Goal: Task Accomplishment & Management: Use online tool/utility

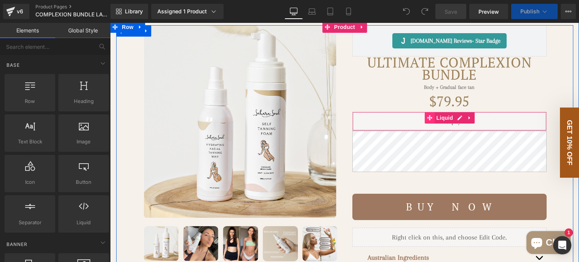
scroll to position [76, 0]
click at [393, 131] on div "Liquid" at bounding box center [450, 121] width 194 height 19
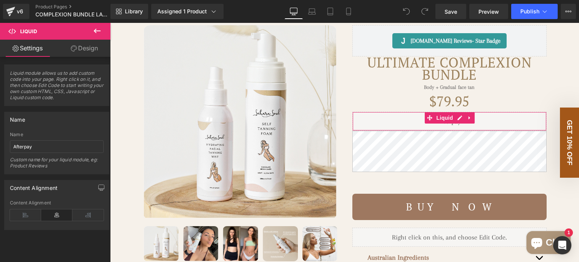
click at [83, 50] on link "Design" at bounding box center [84, 48] width 55 height 17
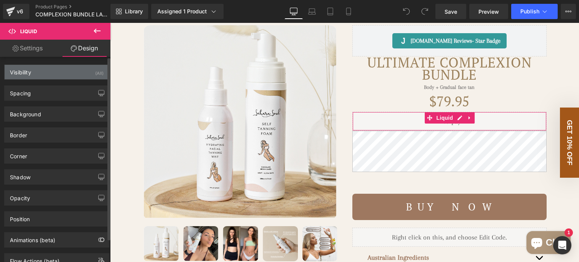
click at [64, 69] on div "Visibility (All)" at bounding box center [57, 72] width 104 height 14
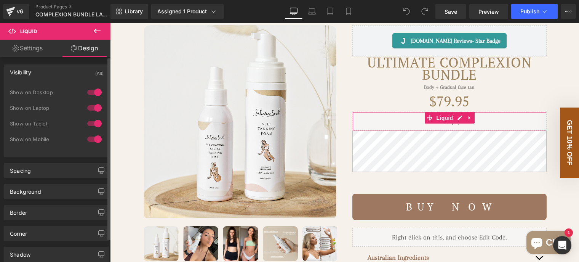
click at [93, 124] on div at bounding box center [94, 123] width 18 height 12
click at [93, 106] on div at bounding box center [94, 108] width 18 height 12
click at [92, 91] on div at bounding box center [94, 92] width 18 height 12
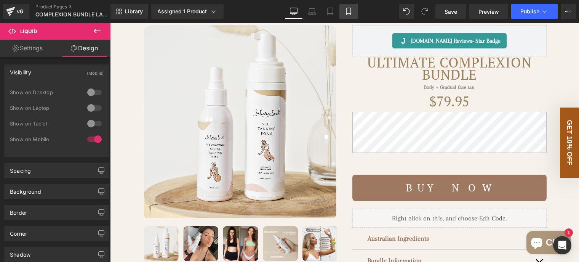
click at [351, 13] on icon at bounding box center [349, 11] width 4 height 7
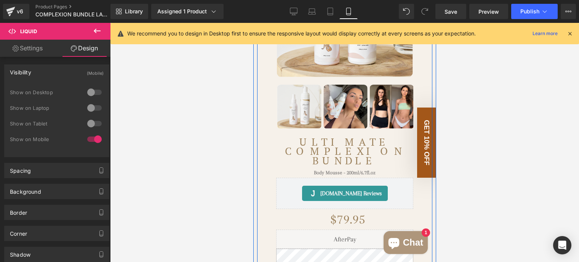
scroll to position [191, 0]
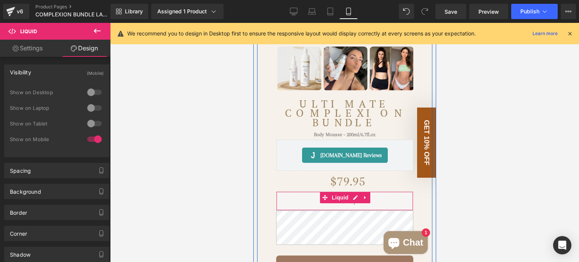
click at [377, 199] on div "Liquid" at bounding box center [344, 200] width 137 height 19
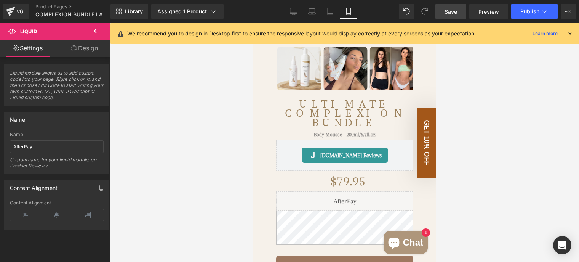
click at [446, 8] on span "Save" at bounding box center [451, 12] width 13 height 8
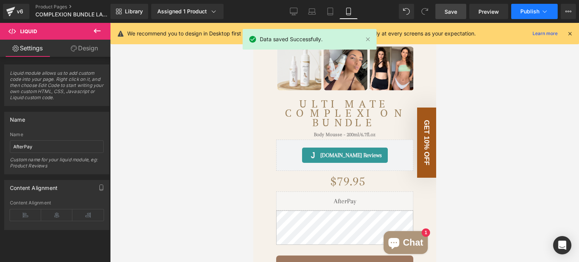
click at [526, 12] on span "Publish" at bounding box center [530, 11] width 19 height 6
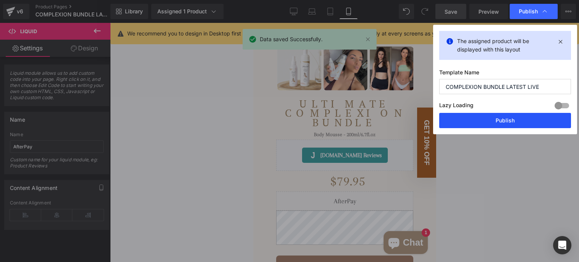
click at [502, 116] on button "Publish" at bounding box center [506, 120] width 132 height 15
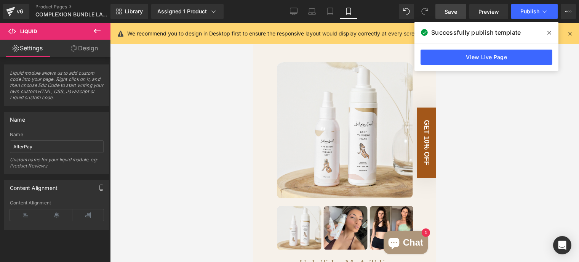
scroll to position [0, 0]
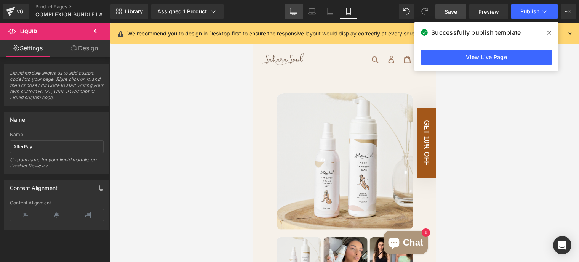
click at [294, 14] on icon at bounding box center [294, 12] width 8 height 8
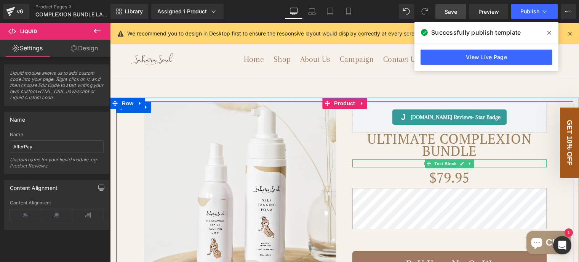
click at [458, 168] on link at bounding box center [462, 163] width 8 height 9
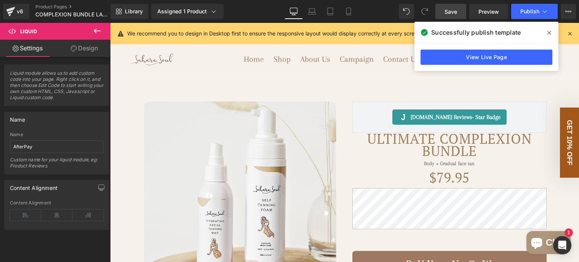
click at [78, 45] on link "Design" at bounding box center [84, 48] width 55 height 17
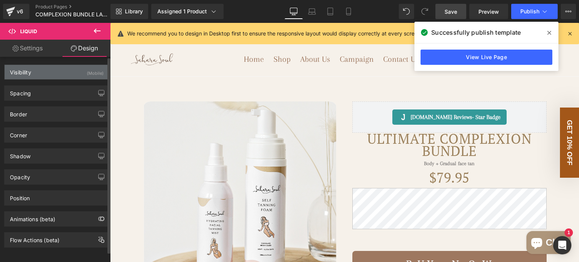
click at [67, 74] on div "Visibility (Mobile)" at bounding box center [57, 72] width 104 height 14
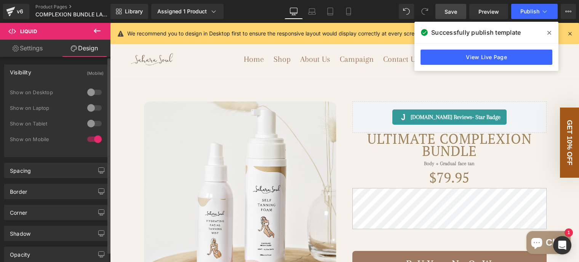
click at [89, 122] on div at bounding box center [94, 123] width 18 height 12
click at [90, 108] on div at bounding box center [94, 108] width 18 height 12
click at [91, 92] on div at bounding box center [94, 92] width 18 height 12
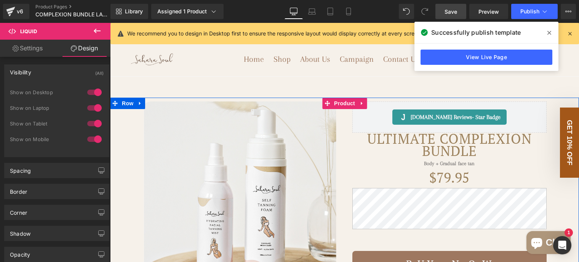
scroll to position [38, 0]
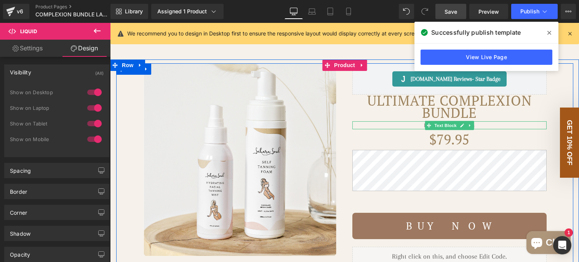
drag, startPoint x: 390, startPoint y: 138, endPoint x: 351, endPoint y: 74, distance: 75.3
click at [390, 129] on p "Body + Gradual face tan" at bounding box center [450, 125] width 194 height 8
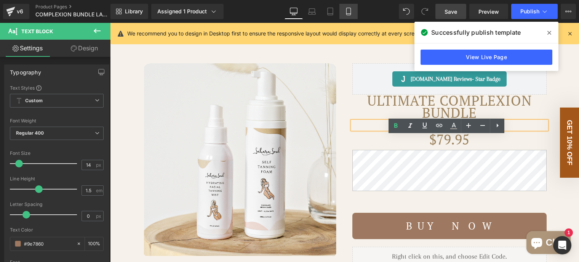
click at [352, 14] on icon at bounding box center [349, 12] width 8 height 8
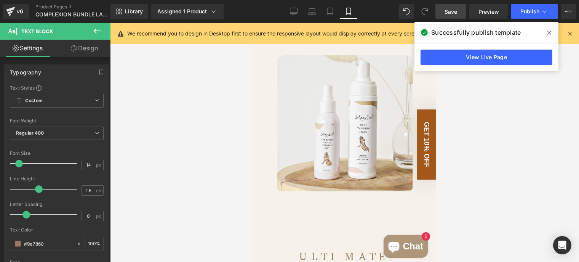
type input "100"
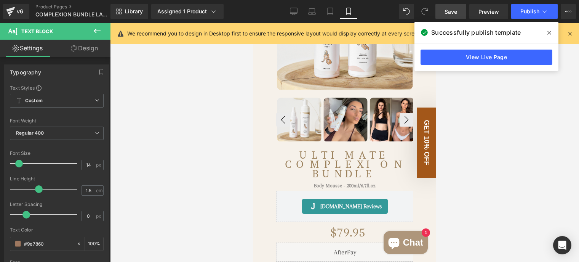
scroll to position [152, 0]
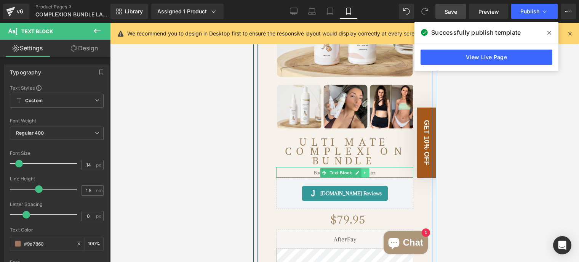
click at [364, 170] on icon at bounding box center [365, 172] width 4 height 5
drag, startPoint x: 366, startPoint y: 172, endPoint x: 386, endPoint y: 170, distance: 20.3
click at [386, 170] on div "Body Mousse - 200ml/6.7fl.oz Text Block" at bounding box center [344, 172] width 137 height 11
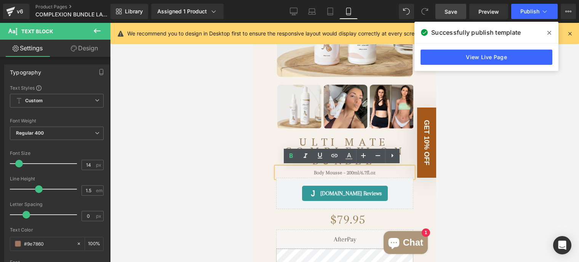
click at [285, 170] on p "Body Mousse - 200ml/6.7fl.oz" at bounding box center [344, 172] width 137 height 11
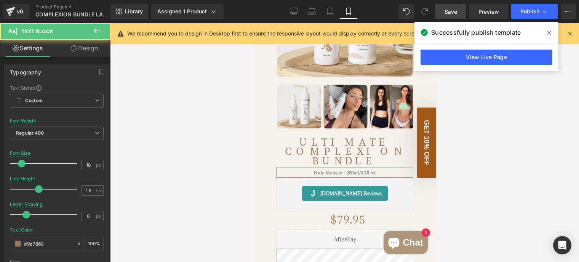
click at [87, 52] on link "Design" at bounding box center [84, 48] width 55 height 17
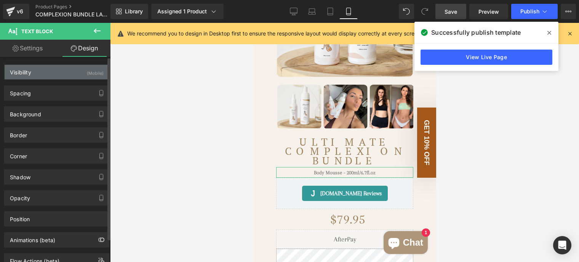
click at [58, 74] on div "Visibility (Mobile)" at bounding box center [57, 72] width 104 height 14
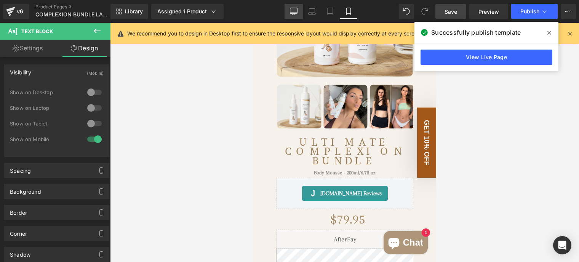
click at [290, 11] on link "Desktop" at bounding box center [294, 11] width 18 height 15
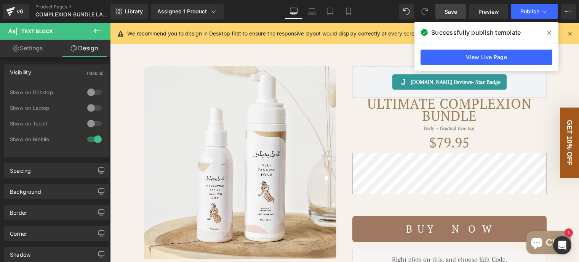
scroll to position [76, 0]
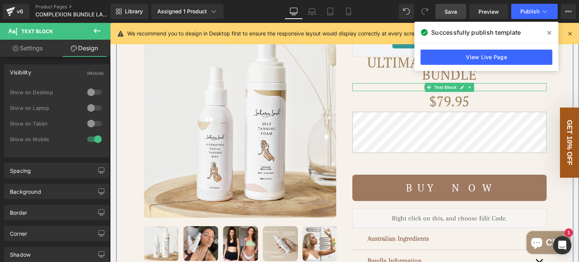
click at [396, 91] on p "Body + Gradual face tan" at bounding box center [450, 87] width 194 height 8
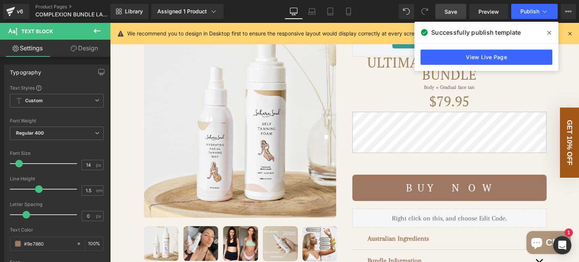
click at [82, 51] on link "Design" at bounding box center [84, 48] width 55 height 17
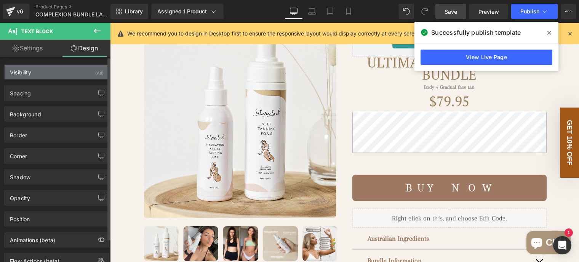
click at [72, 78] on div "Visibility (All)" at bounding box center [57, 72] width 104 height 14
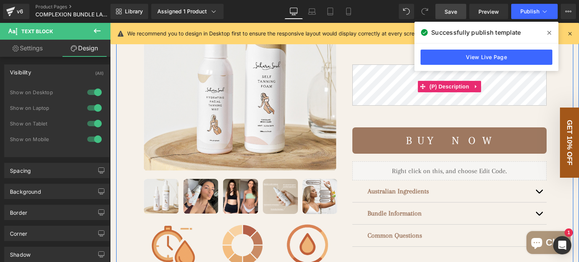
scroll to position [191, 0]
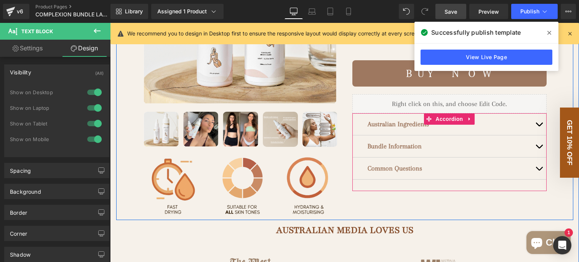
click at [402, 135] on div "Australian Ingredients Text Block" at bounding box center [450, 124] width 194 height 22
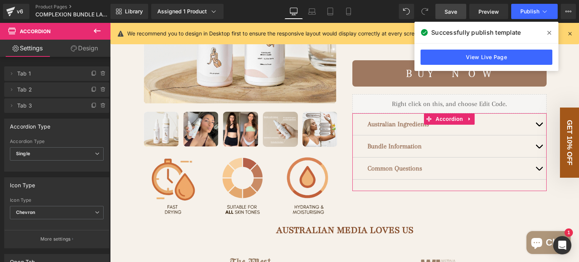
click at [93, 50] on link "Design" at bounding box center [84, 48] width 55 height 17
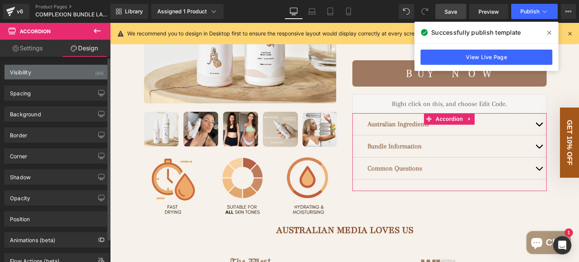
click at [73, 73] on div "Visibility (All)" at bounding box center [57, 72] width 104 height 14
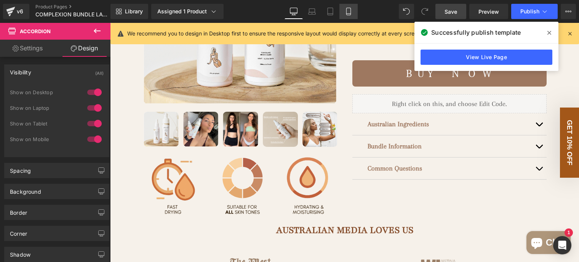
click at [350, 14] on icon at bounding box center [349, 12] width 8 height 8
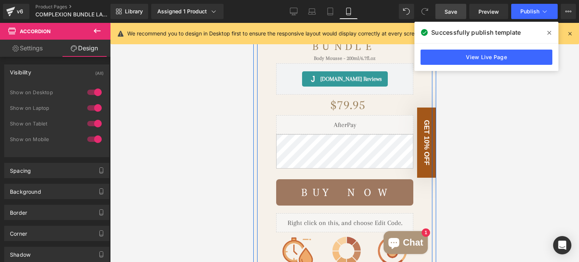
scroll to position [419, 0]
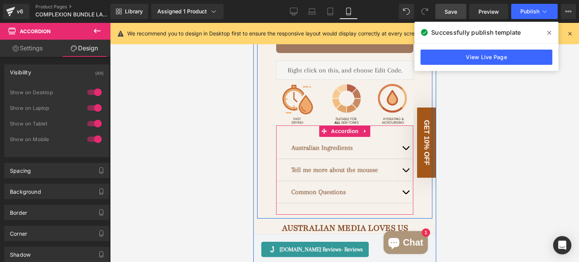
click at [368, 155] on div "Australian Ingredients Text Block" at bounding box center [344, 148] width 137 height 22
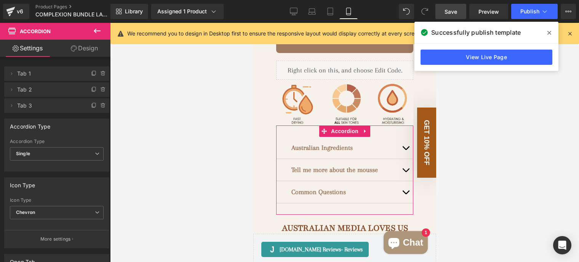
click at [87, 44] on link "Design" at bounding box center [84, 48] width 55 height 17
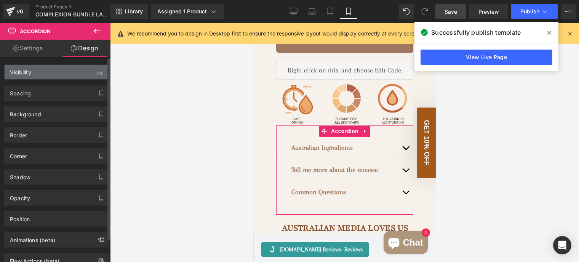
click at [80, 70] on div "Visibility (All)" at bounding box center [57, 72] width 104 height 14
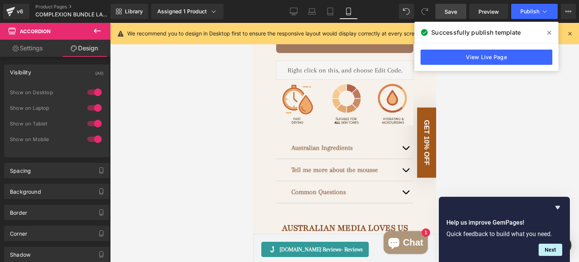
click at [60, 3] on div "v6 Product Pages COMPLEXION BUNDLE LATEST LIVE" at bounding box center [55, 11] width 111 height 23
click at [59, 6] on link "Product Pages" at bounding box center [79, 7] width 88 height 6
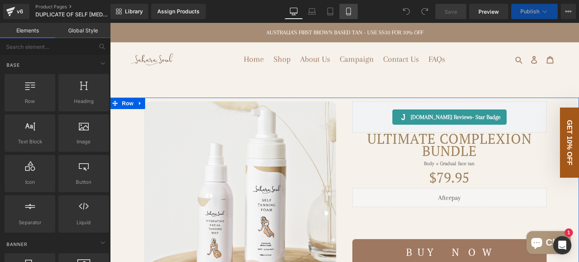
click at [348, 12] on icon at bounding box center [349, 12] width 8 height 8
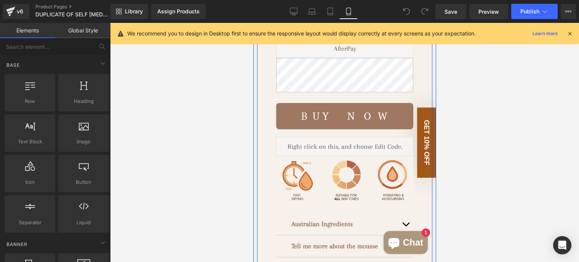
scroll to position [457, 0]
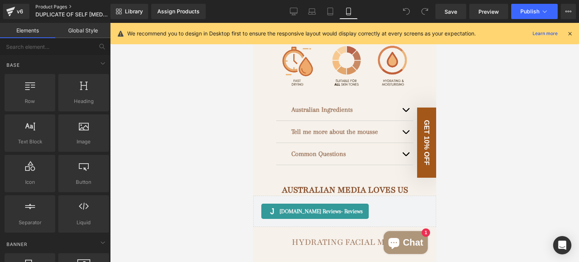
click at [58, 9] on link "Product Pages" at bounding box center [79, 7] width 88 height 6
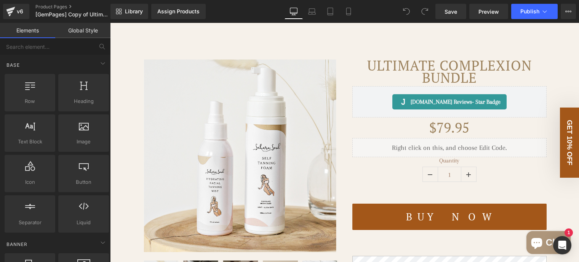
scroll to position [38, 0]
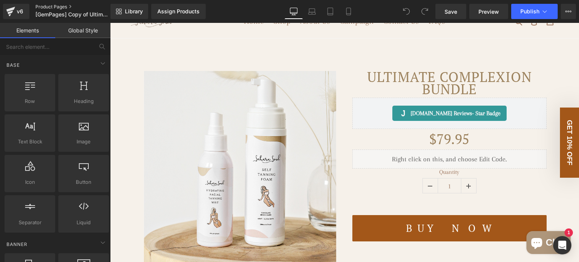
click at [61, 6] on link "Product Pages" at bounding box center [79, 7] width 88 height 6
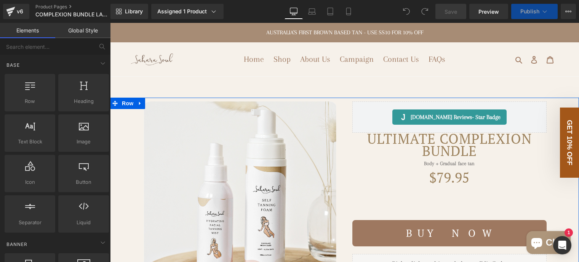
scroll to position [76, 0]
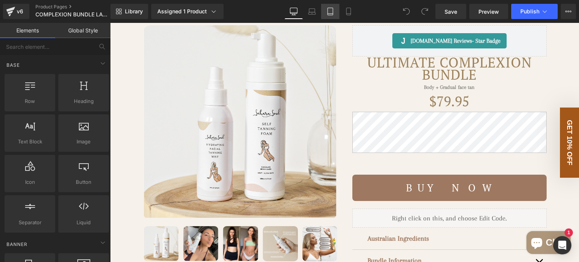
click at [333, 12] on icon at bounding box center [331, 12] width 8 height 8
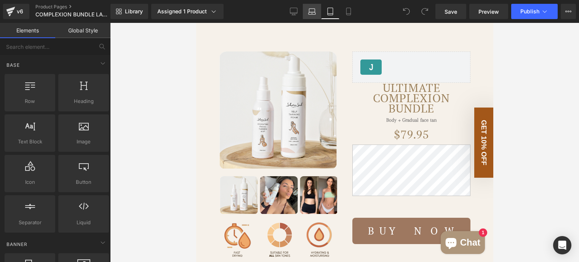
click at [315, 15] on link "Laptop" at bounding box center [312, 11] width 18 height 15
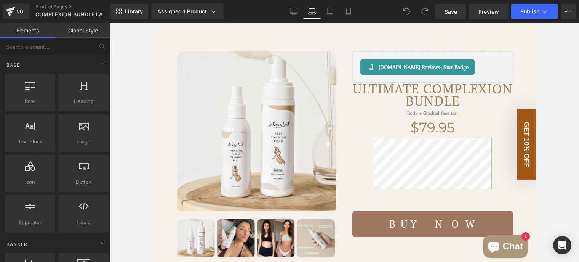
scroll to position [89, 0]
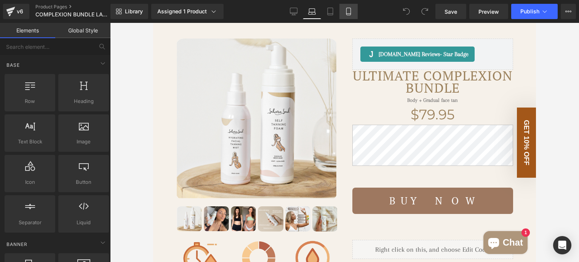
click at [347, 9] on icon at bounding box center [349, 11] width 4 height 7
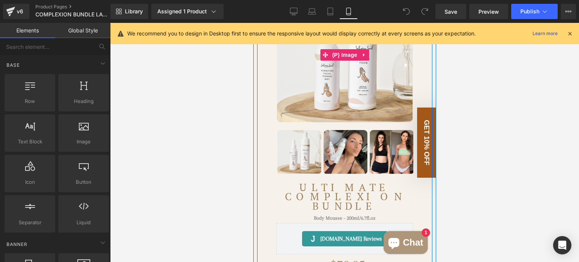
scroll to position [152, 0]
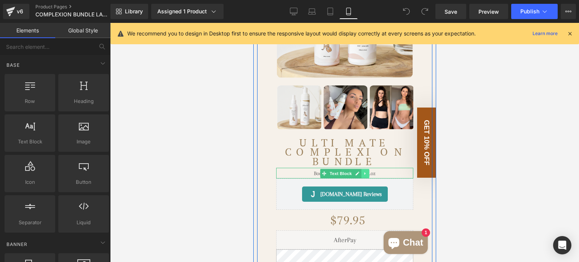
click at [361, 175] on link at bounding box center [365, 173] width 8 height 9
click at [367, 173] on icon at bounding box center [369, 173] width 4 height 4
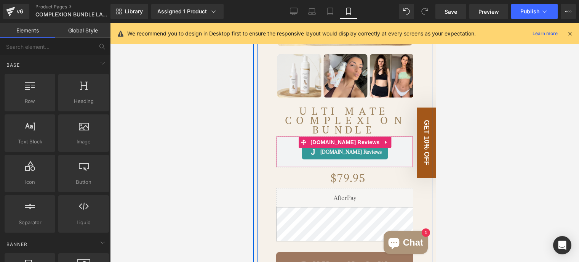
scroll to position [228, 0]
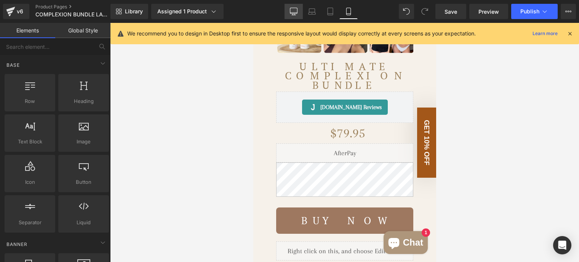
click at [299, 10] on link "Desktop" at bounding box center [294, 11] width 18 height 15
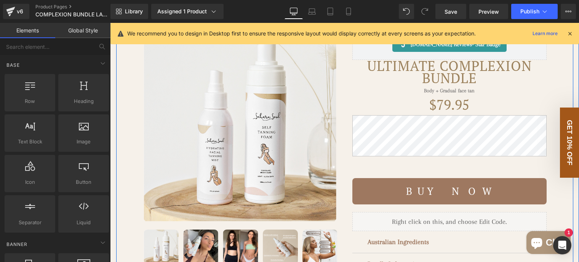
scroll to position [76, 0]
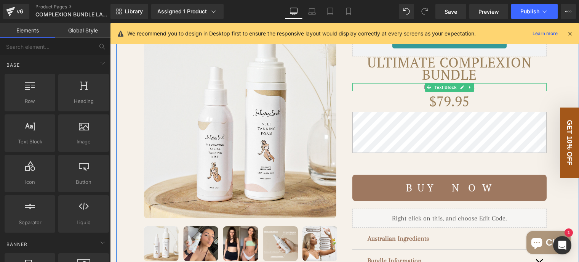
click at [404, 106] on div "$79.95 $0 -7895% OFF" at bounding box center [450, 101] width 194 height 21
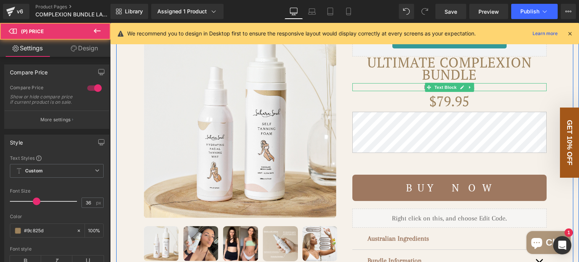
click at [397, 91] on p "Body + Gradual face tan" at bounding box center [450, 87] width 194 height 8
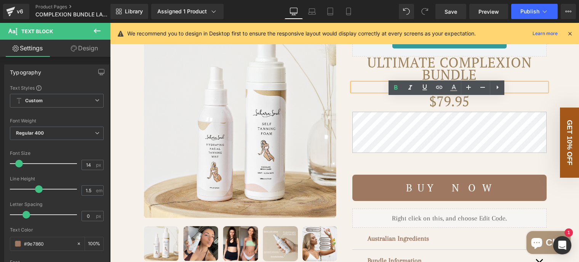
click at [84, 48] on link "Design" at bounding box center [84, 48] width 55 height 17
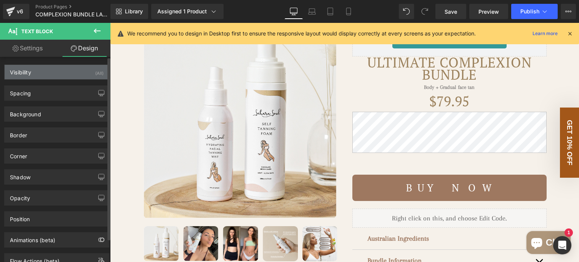
click at [71, 71] on div "Visibility (All)" at bounding box center [57, 72] width 104 height 14
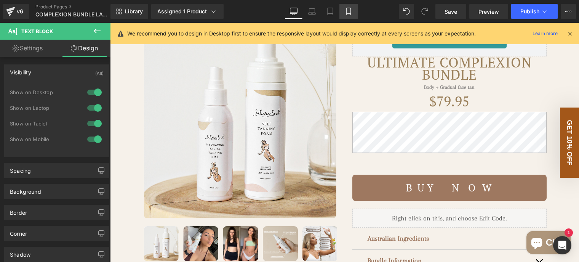
click at [349, 15] on icon at bounding box center [349, 11] width 4 height 7
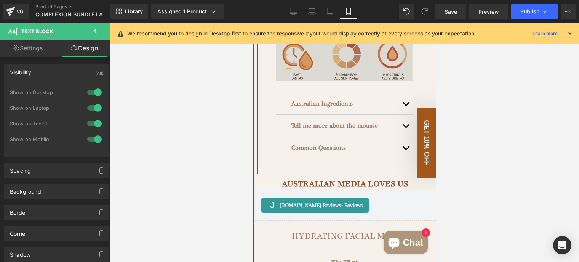
scroll to position [457, 0]
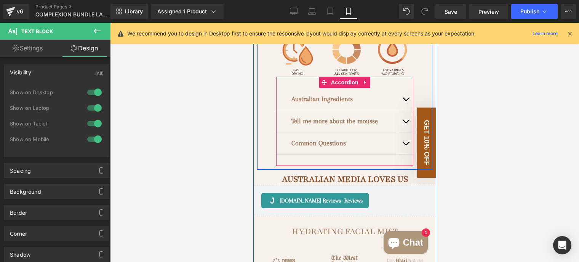
click at [388, 81] on div "Australian Ingredients Text Block Main Ingredients: DHA (Dihydroxyacetone) : Th…" at bounding box center [344, 121] width 137 height 89
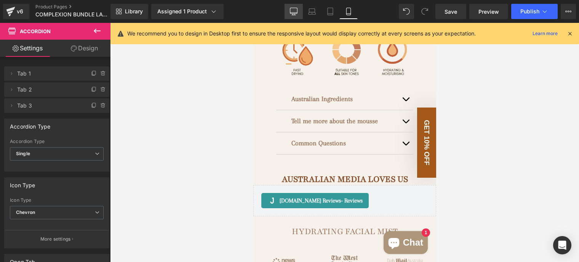
click at [291, 10] on icon at bounding box center [294, 12] width 8 height 8
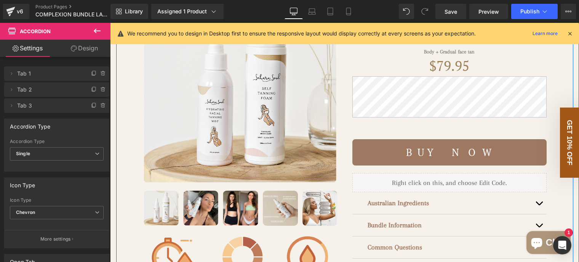
scroll to position [191, 0]
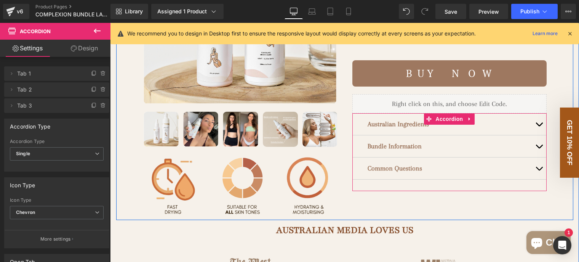
click at [396, 130] on div "Australian Ingredients Text Block" at bounding box center [450, 124] width 194 height 22
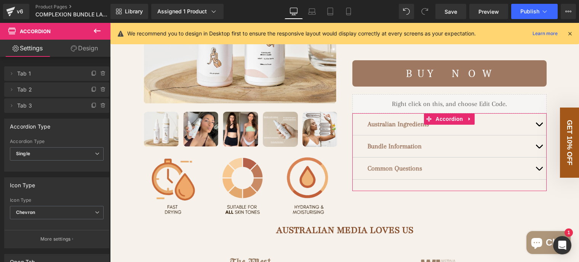
click at [85, 51] on link "Design" at bounding box center [84, 48] width 55 height 17
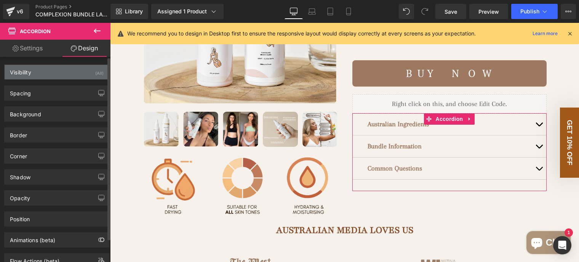
click at [82, 73] on div "Visibility (All)" at bounding box center [57, 72] width 104 height 14
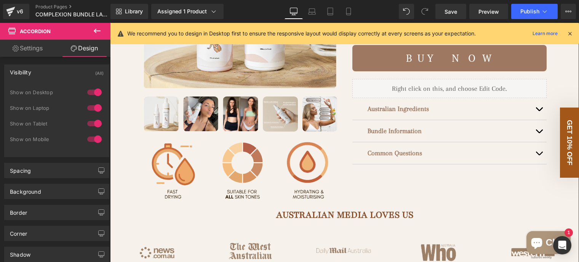
scroll to position [152, 0]
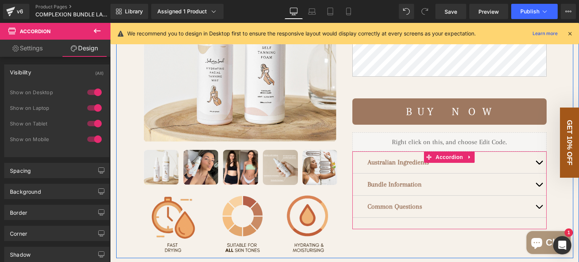
click at [539, 186] on span "button" at bounding box center [539, 186] width 0 height 0
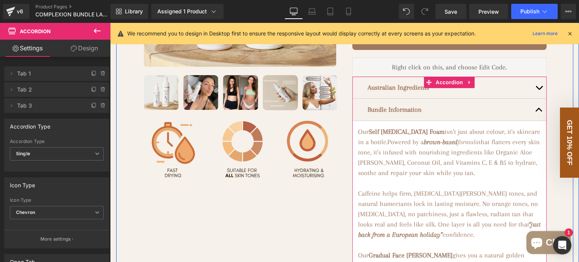
scroll to position [229, 0]
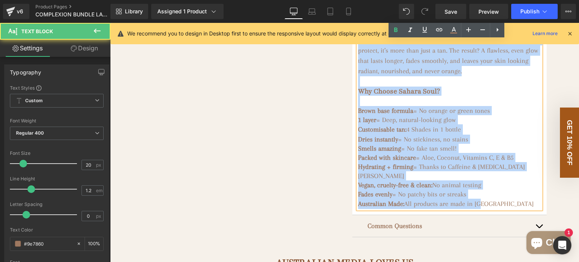
scroll to position [499, 0]
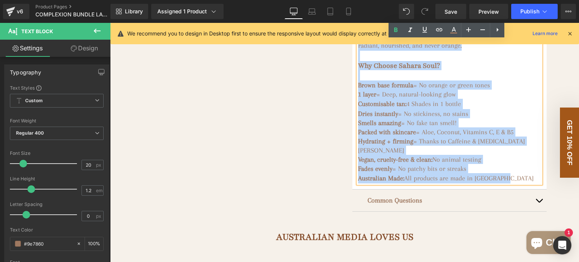
drag, startPoint x: 357, startPoint y: 143, endPoint x: 511, endPoint y: 183, distance: 158.9
click at [511, 183] on div "Our Self Tanning Foam isn’t just about colour, it’s skincare in a bottle. Power…" at bounding box center [449, 19] width 183 height 328
copy div "Our Self Tanning Foam isn’t just about colour, it’s skincare in a bottle. Power…"
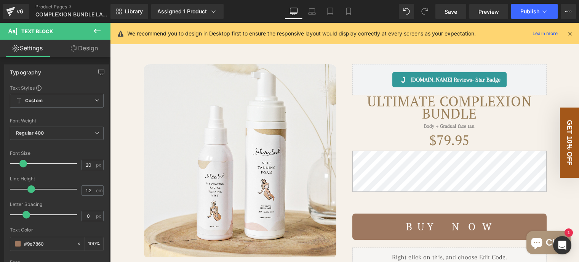
scroll to position [0, 0]
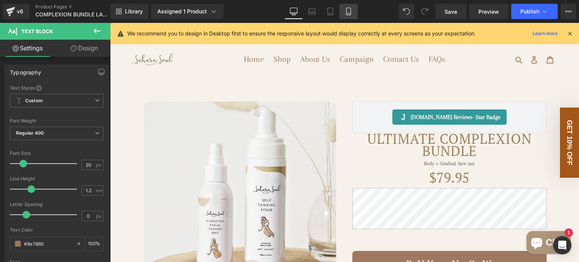
click at [349, 11] on icon at bounding box center [349, 12] width 8 height 8
type input "15"
type input "100"
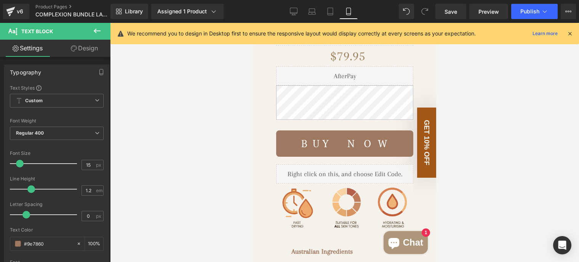
scroll to position [457, 0]
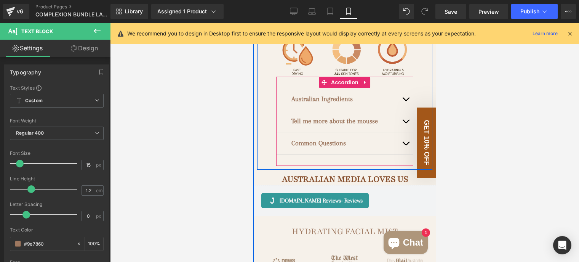
click at [402, 120] on button "button" at bounding box center [405, 121] width 15 height 22
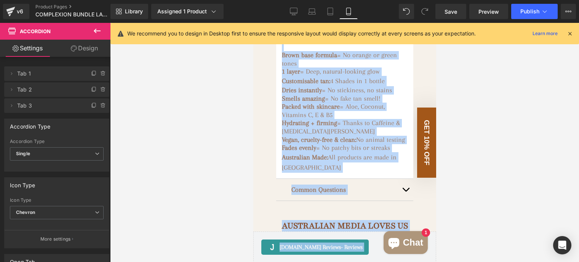
scroll to position [772, 0]
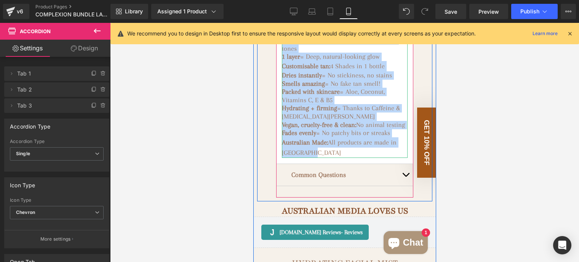
drag, startPoint x: 277, startPoint y: 135, endPoint x: 363, endPoint y: 140, distance: 86.7
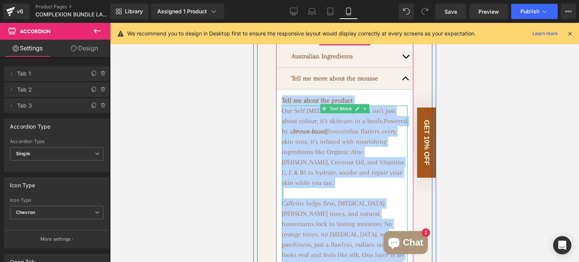
scroll to position [467, 0]
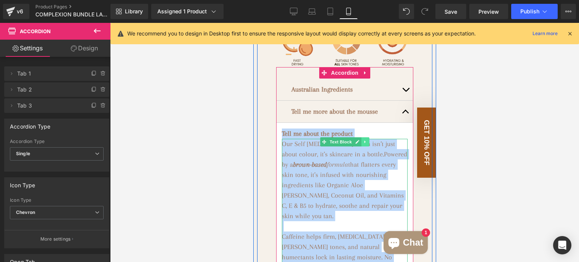
click at [364, 141] on icon at bounding box center [364, 142] width 1 height 3
click at [367, 140] on icon at bounding box center [369, 142] width 4 height 4
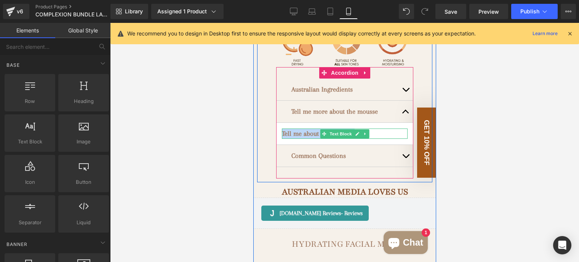
click at [282, 132] on strong "Tell me about the product" at bounding box center [317, 134] width 71 height 8
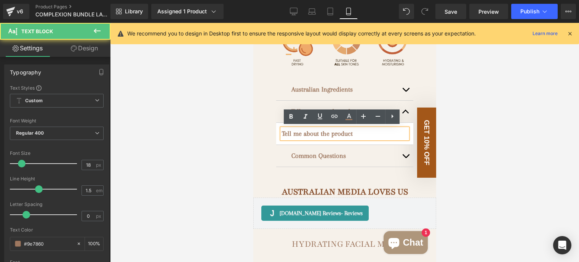
click at [282, 132] on strong "Tell me about the product" at bounding box center [317, 134] width 71 height 8
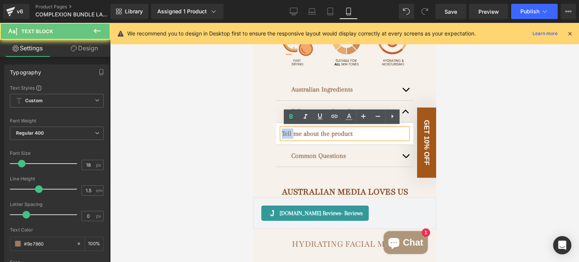
click at [282, 132] on strong "Tell me about the product" at bounding box center [317, 134] width 71 height 8
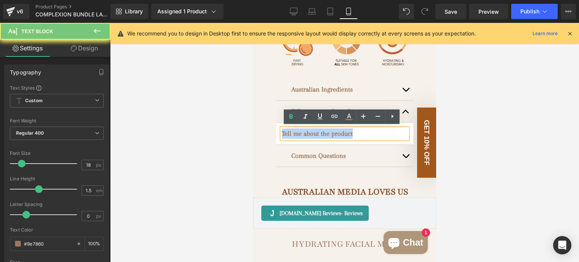
click at [282, 132] on strong "Tell me about the product" at bounding box center [317, 134] width 71 height 8
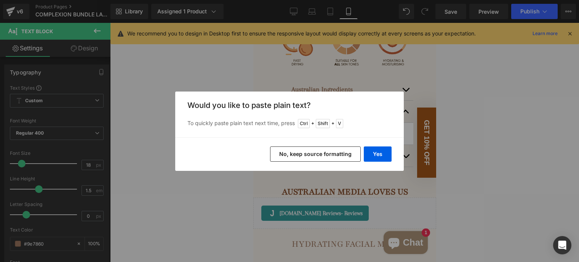
click at [331, 155] on button "No, keep source formatting" at bounding box center [315, 153] width 91 height 15
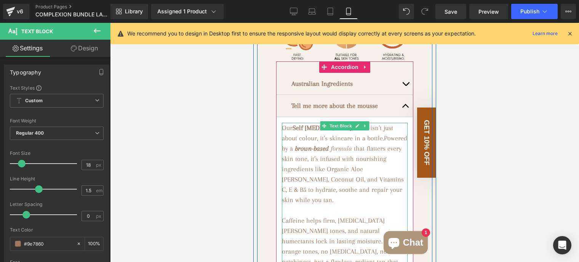
scroll to position [429, 0]
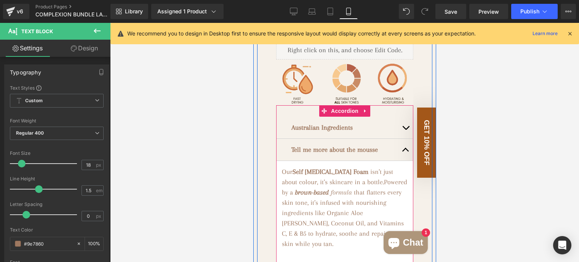
click at [333, 147] on div "Tell me more about the mousse Text Block" at bounding box center [344, 149] width 107 height 10
click at [333, 147] on strong "Tell me more about the mousse" at bounding box center [334, 150] width 87 height 8
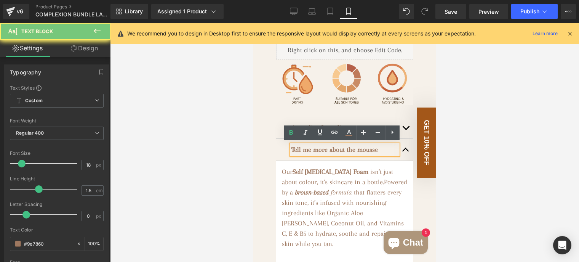
click at [327, 148] on strong "Tell me more about the mousse" at bounding box center [334, 150] width 87 height 8
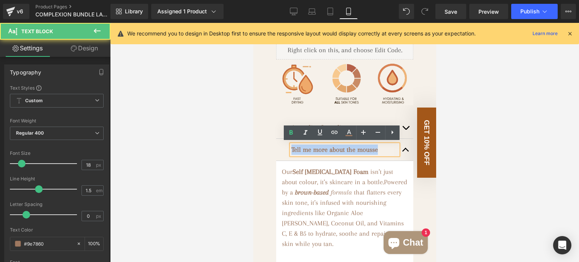
click at [327, 148] on strong "Tell me more about the mousse" at bounding box center [334, 150] width 87 height 8
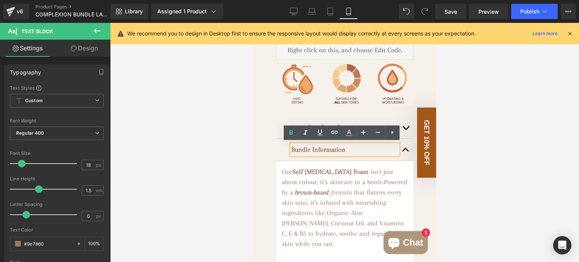
click at [250, 148] on div at bounding box center [344, 142] width 469 height 239
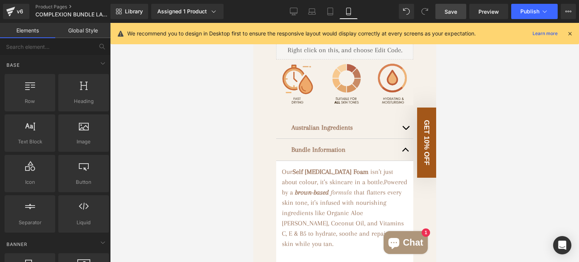
click at [453, 10] on span "Save" at bounding box center [451, 12] width 13 height 8
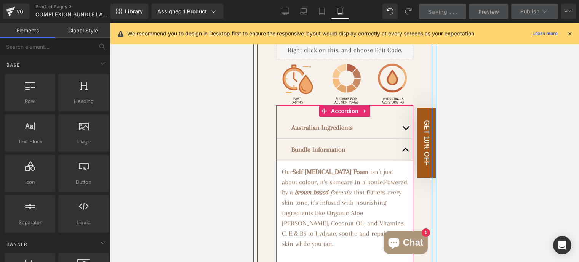
click at [401, 146] on button "button" at bounding box center [405, 150] width 15 height 22
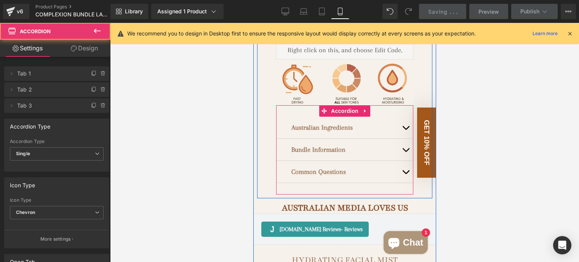
click at [406, 130] on span "button" at bounding box center [406, 130] width 0 height 0
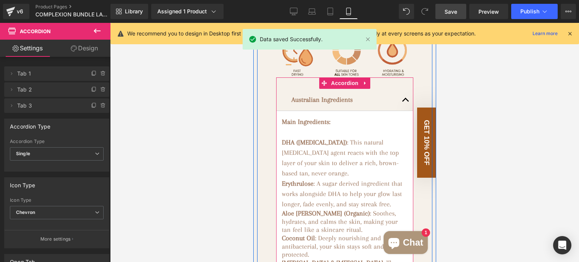
scroll to position [391, 0]
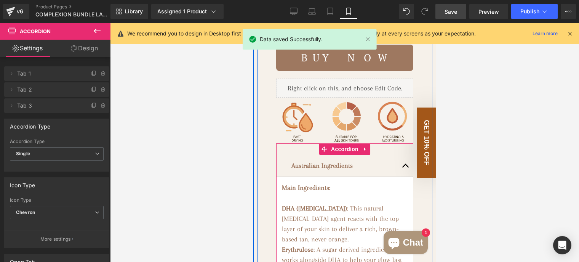
click at [401, 164] on button "button" at bounding box center [405, 166] width 15 height 22
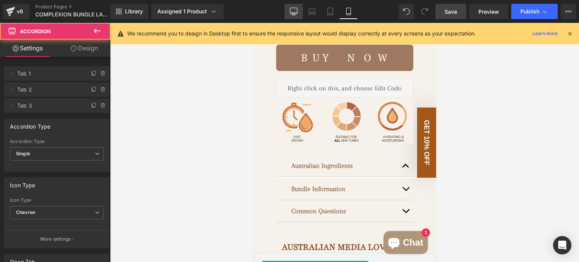
drag, startPoint x: 295, startPoint y: 14, endPoint x: 296, endPoint y: 19, distance: 5.4
click at [295, 14] on icon at bounding box center [294, 12] width 8 height 8
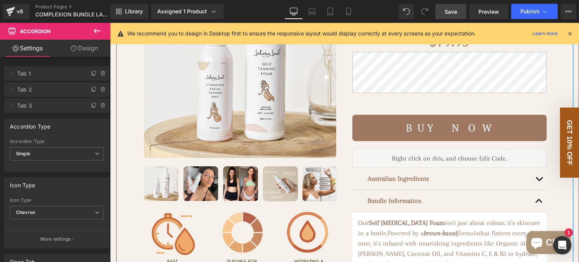
scroll to position [191, 0]
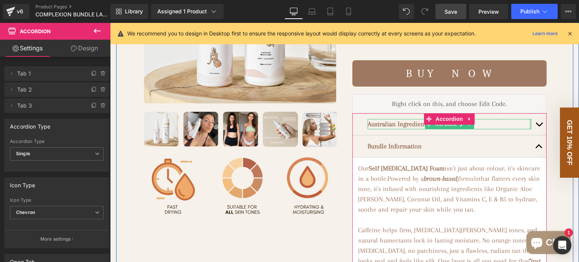
click at [539, 126] on span "button" at bounding box center [539, 126] width 0 height 0
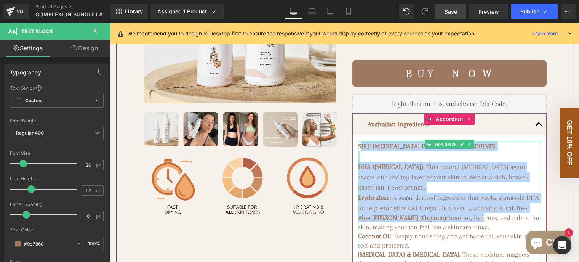
drag, startPoint x: 357, startPoint y: 160, endPoint x: 454, endPoint y: 243, distance: 127.6
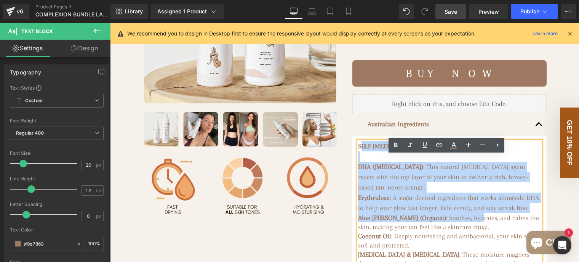
click at [358, 150] on strong "SELF TANNING FOAM MAIN INGREDIENTS:" at bounding box center [427, 146] width 138 height 8
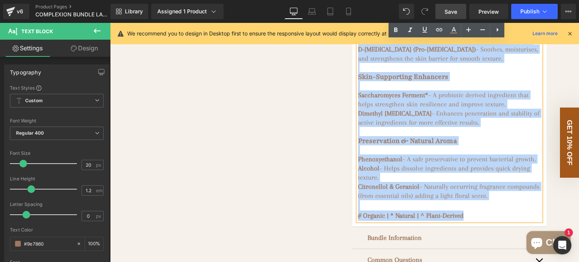
scroll to position [1106, 0]
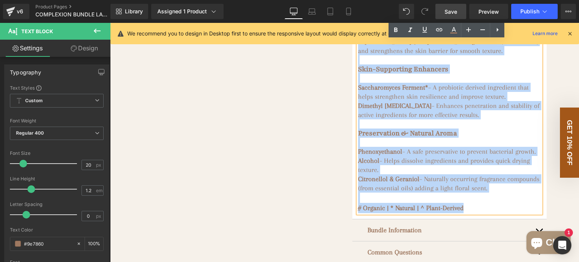
drag, startPoint x: 355, startPoint y: 160, endPoint x: 467, endPoint y: 206, distance: 121.4
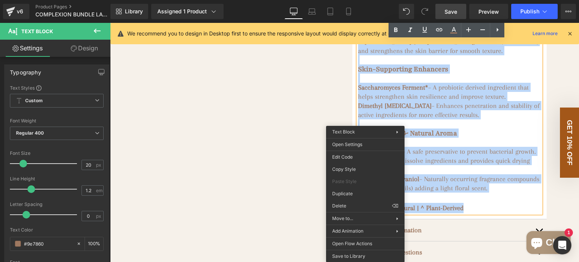
click at [393, 119] on h3 at bounding box center [449, 123] width 183 height 9
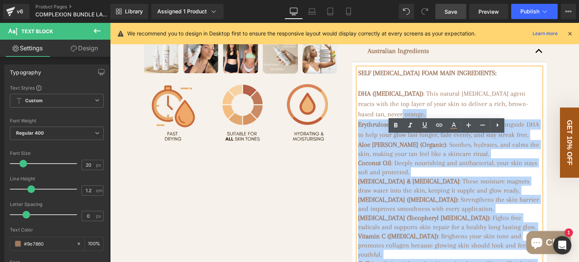
scroll to position [209, 0]
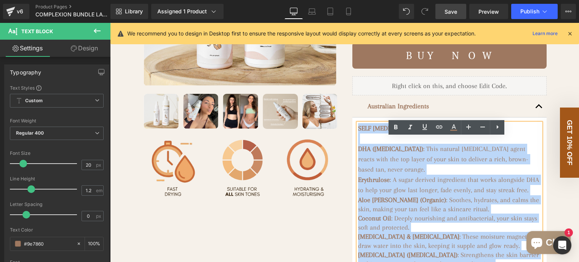
drag, startPoint x: 476, startPoint y: 214, endPoint x: 356, endPoint y: 143, distance: 139.0
copy div "SELF TANNING FOAM MAIN INGREDIENTS: DHA (Dihydroxyacetone) : This natural tanni…"
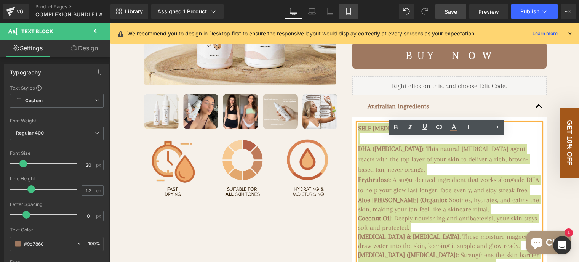
click at [352, 12] on icon at bounding box center [349, 12] width 8 height 8
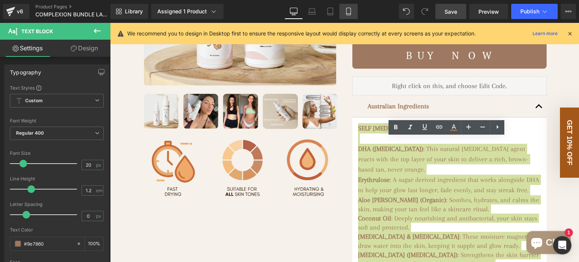
type input "15"
type input "100"
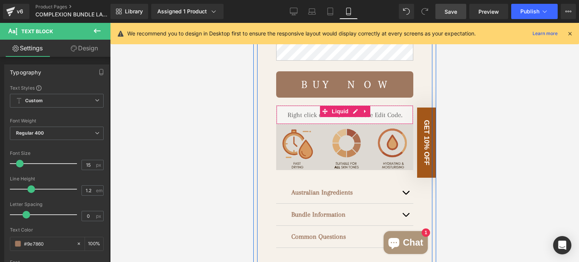
scroll to position [381, 0]
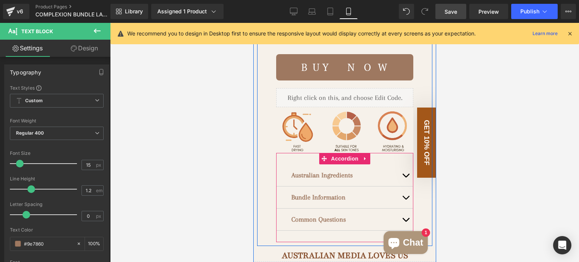
drag, startPoint x: 404, startPoint y: 172, endPoint x: 378, endPoint y: 178, distance: 26.3
click at [404, 172] on button "button" at bounding box center [405, 175] width 15 height 22
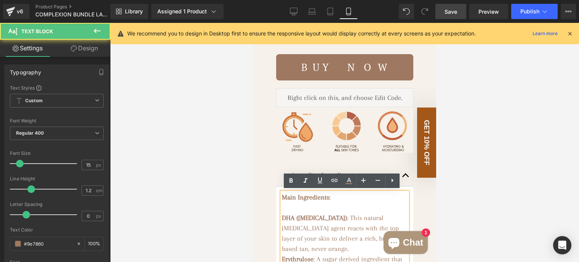
click at [282, 195] on strong "Main Ingredients:" at bounding box center [306, 197] width 48 height 8
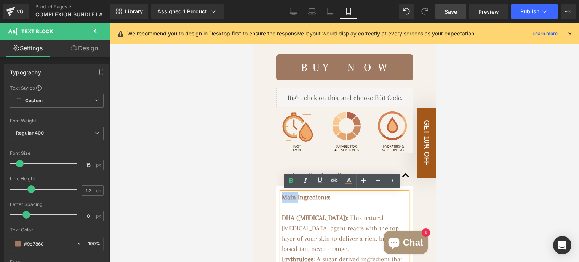
click at [282, 195] on strong "Main Ingredients:" at bounding box center [306, 197] width 48 height 8
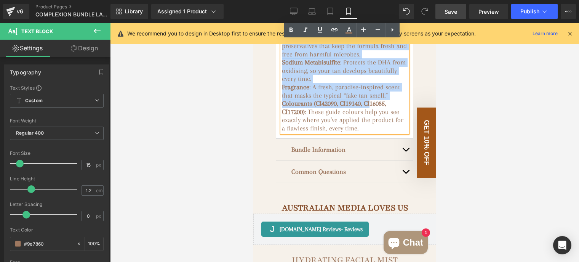
scroll to position [940, 0]
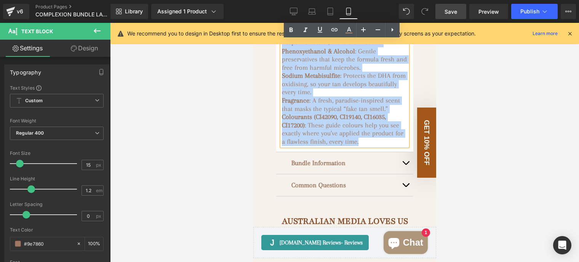
drag, startPoint x: 281, startPoint y: 195, endPoint x: 383, endPoint y: 121, distance: 126.2
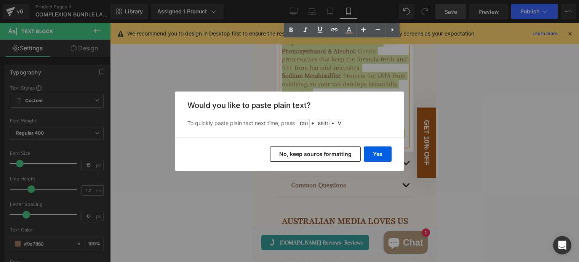
click at [314, 154] on button "No, keep source formatting" at bounding box center [315, 153] width 91 height 15
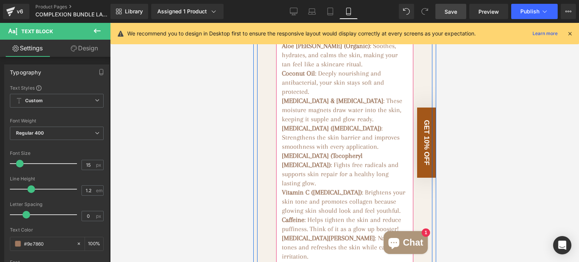
scroll to position [483, 0]
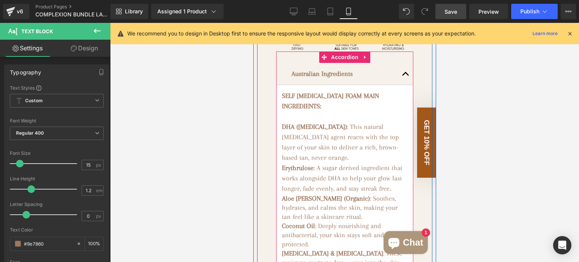
click at [404, 71] on button "button" at bounding box center [405, 74] width 15 height 22
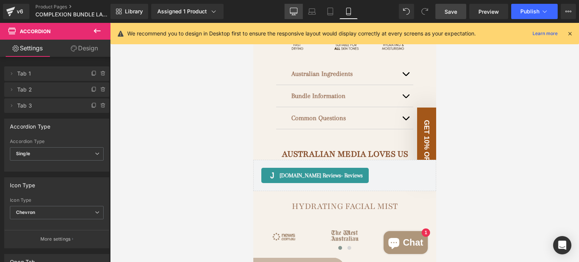
drag, startPoint x: 292, startPoint y: 10, endPoint x: 255, endPoint y: 27, distance: 41.1
click at [292, 10] on icon at bounding box center [294, 12] width 8 height 8
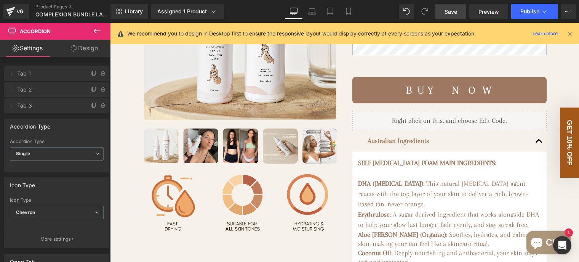
scroll to position [229, 0]
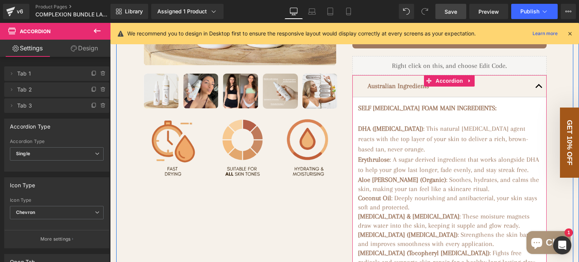
drag, startPoint x: 534, startPoint y: 99, endPoint x: 531, endPoint y: 102, distance: 4.9
click at [534, 97] on button "button" at bounding box center [539, 86] width 15 height 22
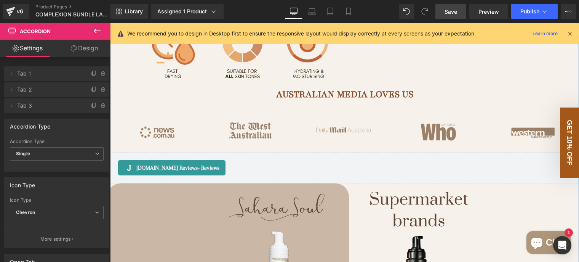
scroll to position [267, 0]
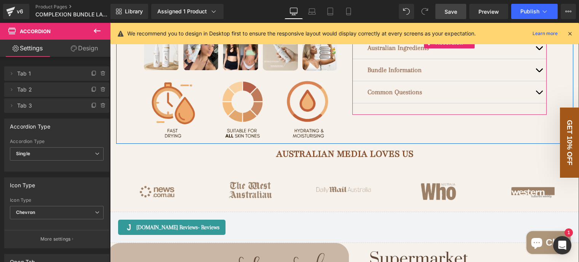
click at [535, 103] on button "button" at bounding box center [539, 92] width 15 height 22
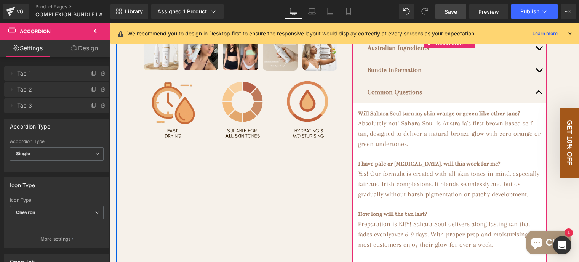
click at [534, 103] on button "button" at bounding box center [539, 92] width 15 height 22
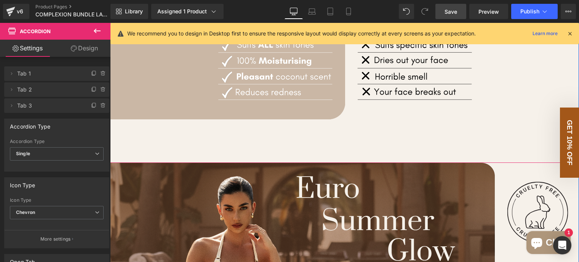
scroll to position [1067, 0]
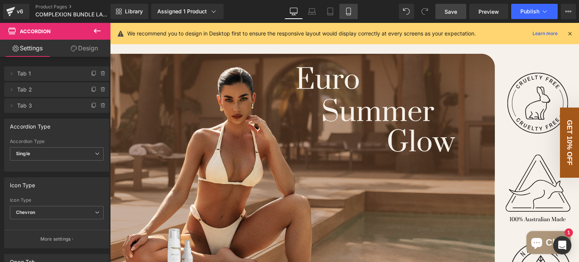
click at [348, 6] on link "Mobile" at bounding box center [349, 11] width 18 height 15
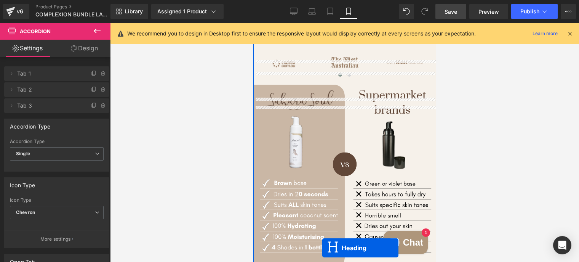
scroll to position [701, 0]
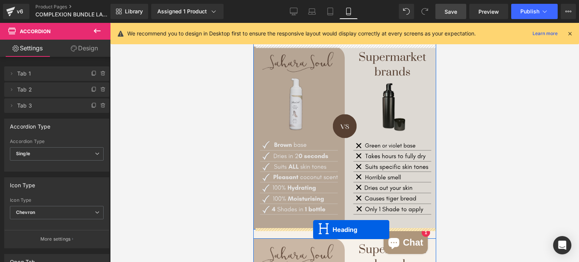
drag, startPoint x: 324, startPoint y: 169, endPoint x: 324, endPoint y: 223, distance: 53.8
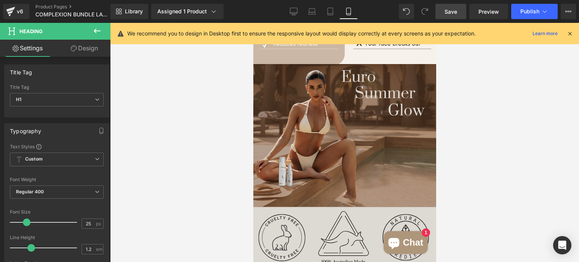
scroll to position [978, 0]
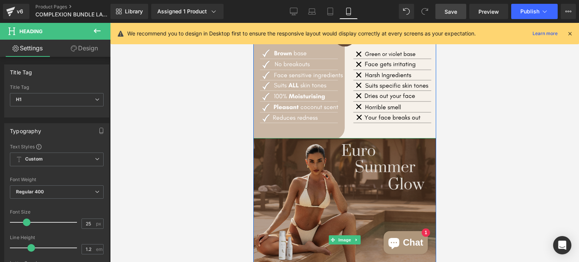
click at [322, 145] on img at bounding box center [344, 239] width 183 height 203
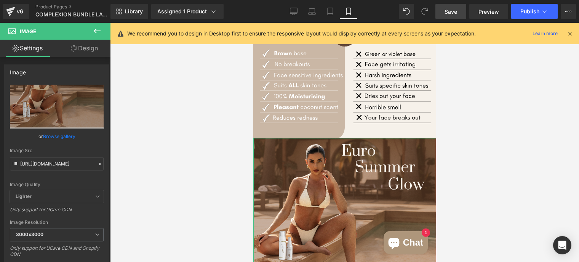
click at [80, 47] on link "Design" at bounding box center [84, 48] width 55 height 17
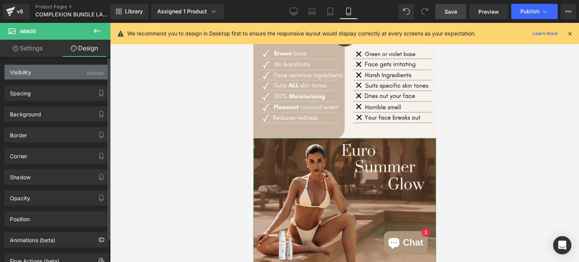
type input "0"
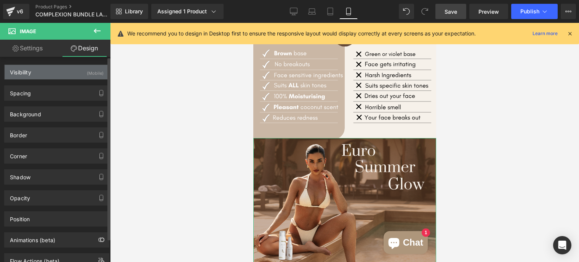
type input "0"
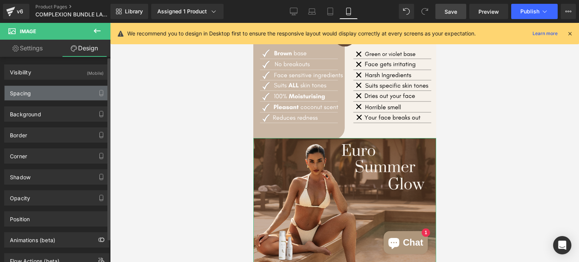
click at [49, 94] on div "Spacing" at bounding box center [57, 93] width 104 height 14
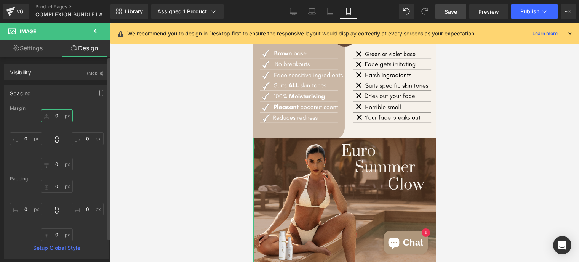
click at [58, 119] on input "0" at bounding box center [57, 115] width 32 height 13
type input "20"
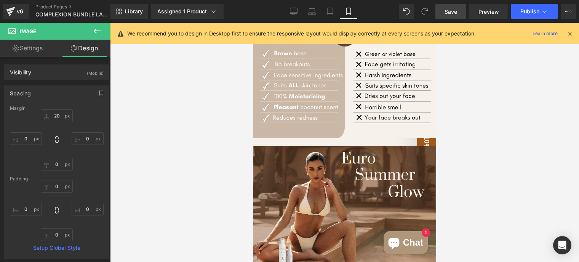
click at [213, 128] on div at bounding box center [344, 142] width 469 height 239
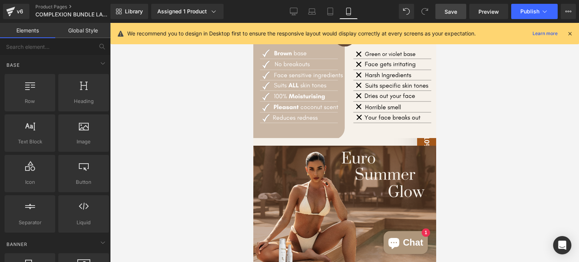
click at [455, 14] on span "Save" at bounding box center [451, 12] width 13 height 8
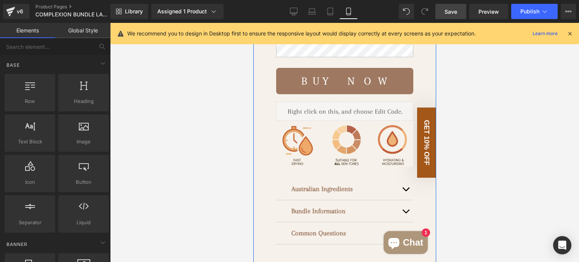
scroll to position [253, 0]
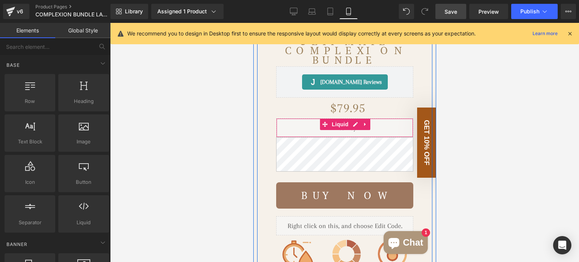
click at [371, 123] on div "Liquid" at bounding box center [344, 127] width 137 height 19
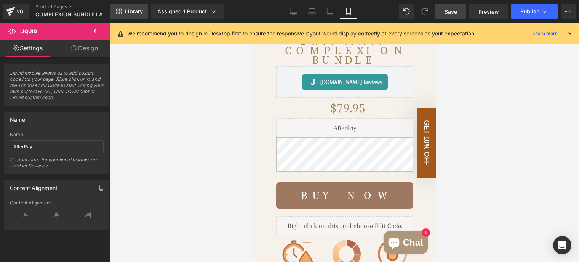
click at [139, 12] on span "Library" at bounding box center [134, 11] width 18 height 7
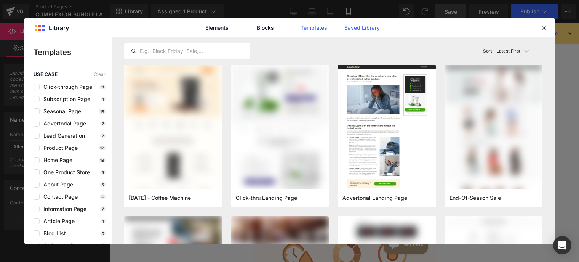
click at [361, 32] on link "Saved Library" at bounding box center [362, 27] width 36 height 19
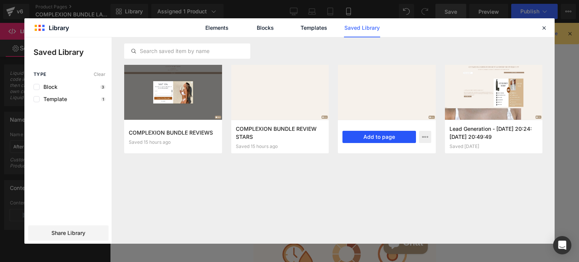
click at [390, 138] on button "Add to page" at bounding box center [380, 137] width 74 height 12
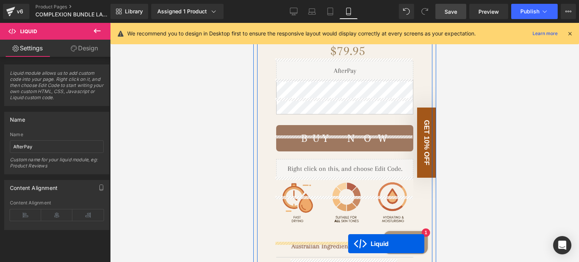
scroll to position [264, 0]
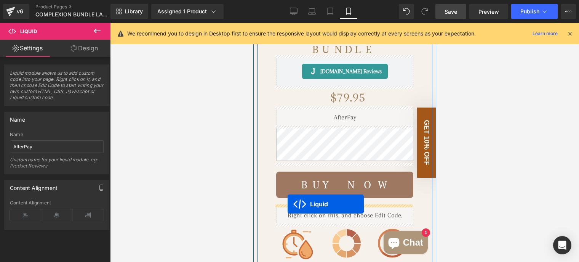
drag, startPoint x: 321, startPoint y: 64, endPoint x: 287, endPoint y: 204, distance: 143.4
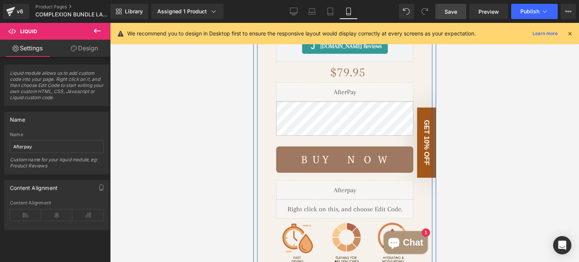
scroll to position [302, 0]
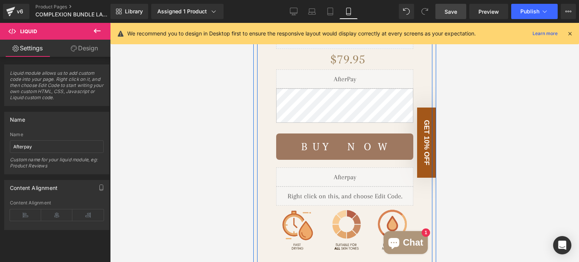
click at [397, 198] on div "Liquid" at bounding box center [344, 195] width 137 height 19
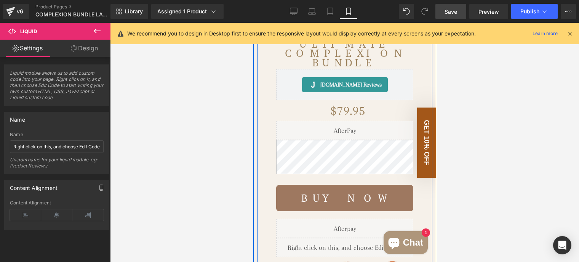
scroll to position [264, 0]
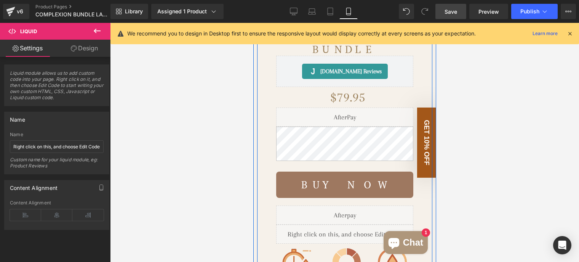
click at [362, 212] on div "Liquid" at bounding box center [344, 214] width 137 height 19
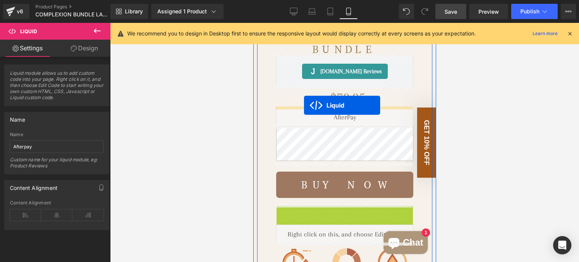
drag, startPoint x: 321, startPoint y: 209, endPoint x: 303, endPoint y: 105, distance: 105.2
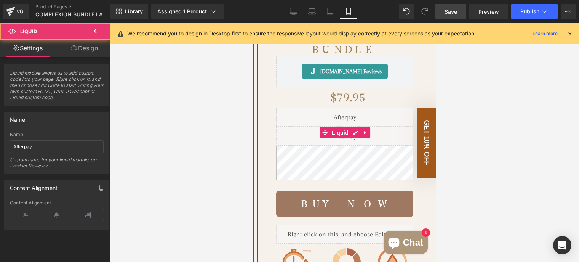
click at [387, 136] on div "Liquid" at bounding box center [344, 136] width 137 height 19
click at [363, 133] on icon at bounding box center [365, 133] width 5 height 6
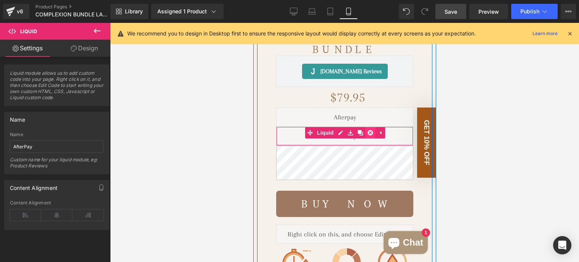
click at [368, 131] on icon at bounding box center [370, 133] width 5 height 6
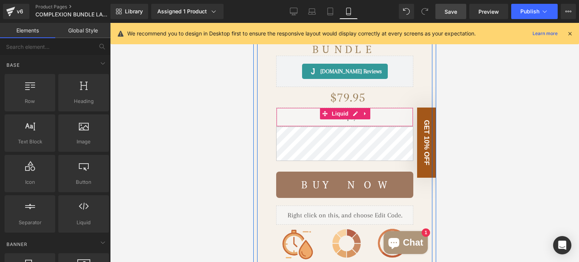
click at [299, 113] on div "Liquid" at bounding box center [344, 117] width 137 height 19
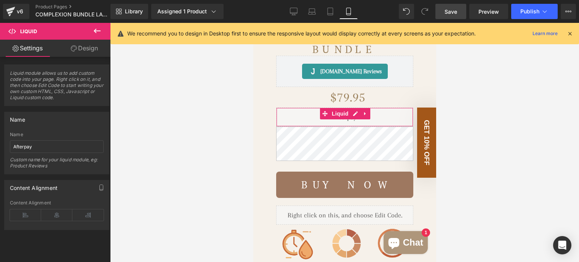
click at [87, 47] on link "Design" at bounding box center [84, 48] width 55 height 17
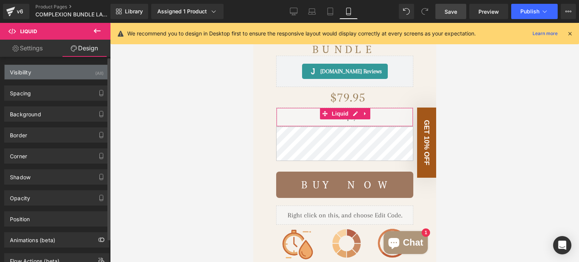
click at [74, 72] on div "Visibility (All)" at bounding box center [57, 72] width 104 height 14
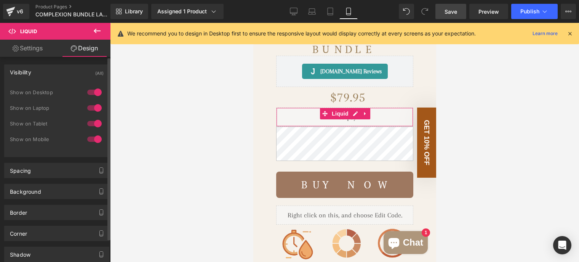
click at [93, 122] on div at bounding box center [94, 123] width 18 height 12
click at [94, 111] on div at bounding box center [94, 108] width 18 height 12
click at [94, 92] on div at bounding box center [94, 92] width 18 height 12
click at [98, 77] on div "Visibility (Mobile)" at bounding box center [57, 72] width 104 height 14
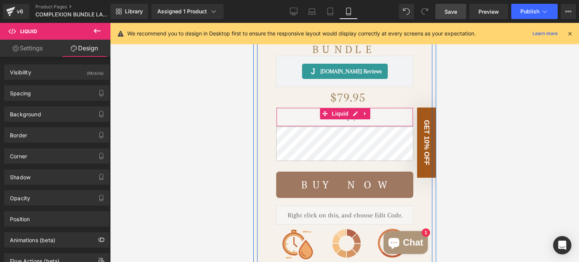
click at [297, 114] on div "Liquid" at bounding box center [344, 117] width 137 height 19
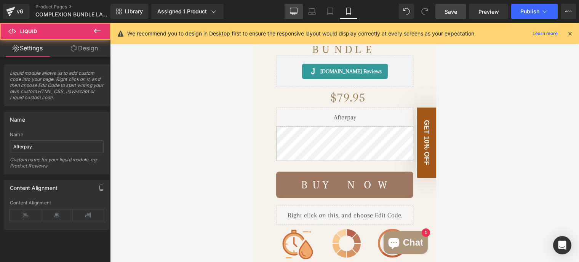
click at [294, 10] on icon at bounding box center [294, 12] width 8 height 8
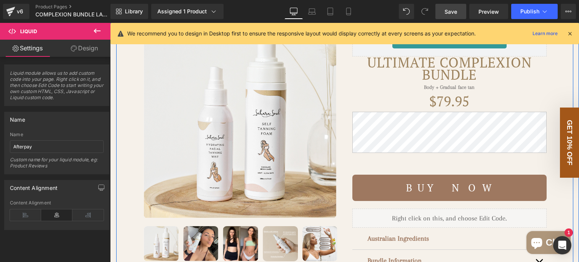
scroll to position [0, 0]
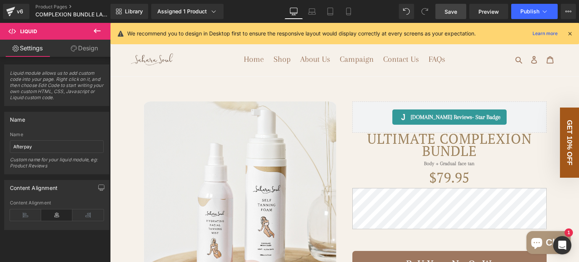
drag, startPoint x: 449, startPoint y: 14, endPoint x: 347, endPoint y: 42, distance: 106.1
click at [449, 14] on span "Save" at bounding box center [451, 12] width 13 height 8
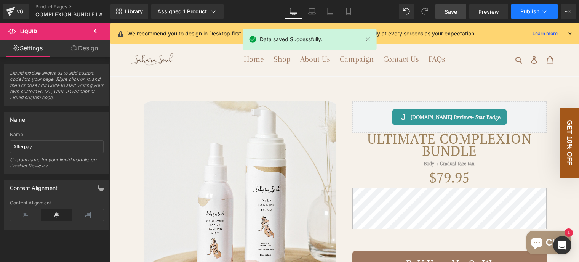
click at [526, 10] on span "Publish" at bounding box center [530, 11] width 19 height 6
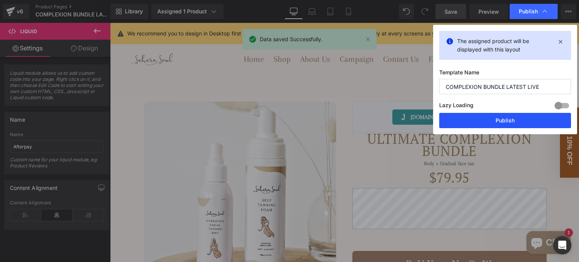
drag, startPoint x: 511, startPoint y: 122, endPoint x: 393, endPoint y: 94, distance: 121.7
click at [511, 122] on button "Publish" at bounding box center [506, 120] width 132 height 15
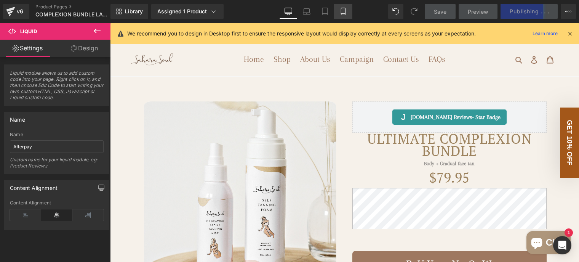
click at [341, 12] on icon at bounding box center [343, 11] width 4 height 7
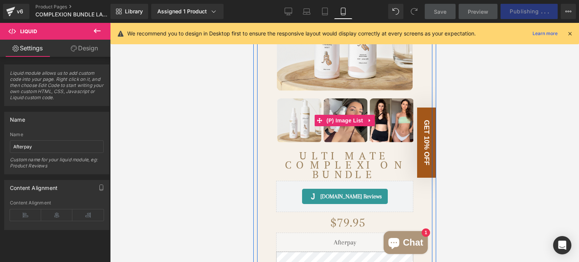
scroll to position [152, 0]
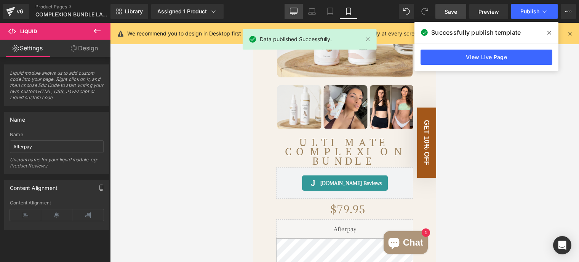
drag, startPoint x: 297, startPoint y: 12, endPoint x: 299, endPoint y: 16, distance: 4.5
click at [297, 12] on icon at bounding box center [294, 12] width 8 height 8
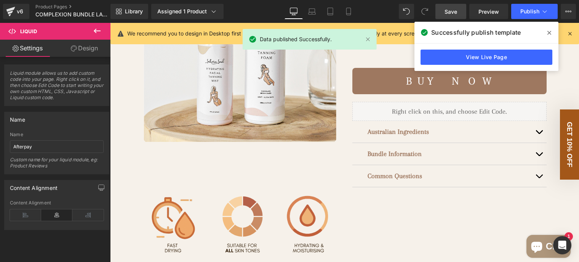
scroll to position [0, 0]
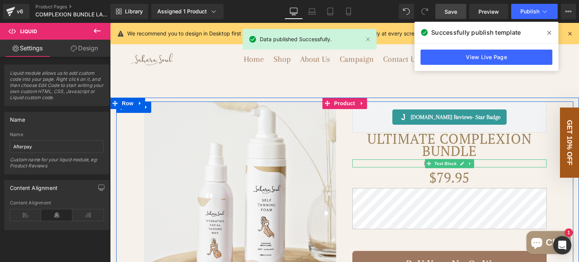
click at [412, 167] on p "Body + Gradual face tan" at bounding box center [450, 163] width 194 height 8
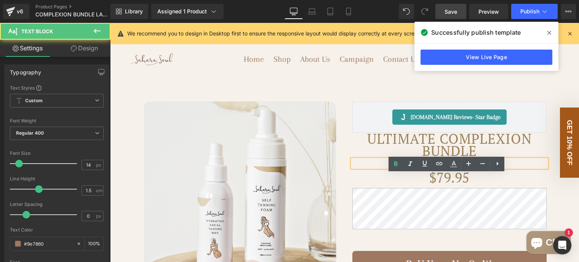
click at [441, 166] on b "Body + Gradual face tan" at bounding box center [449, 164] width 51 height 6
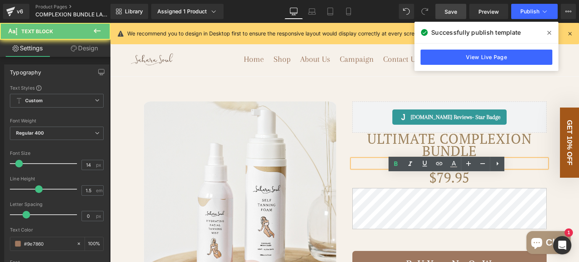
click at [441, 166] on b "Body + Gradual face tan" at bounding box center [449, 164] width 51 height 6
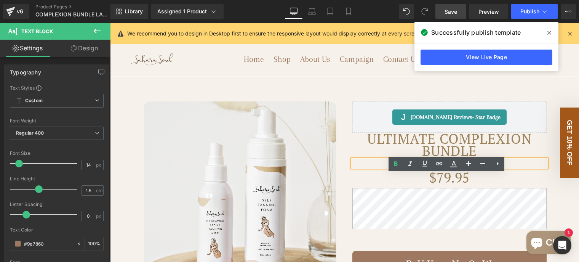
copy b "Body + Gradual face tan"
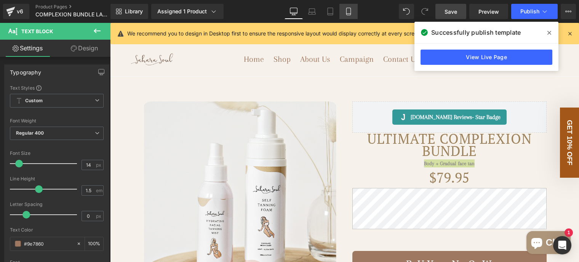
click at [348, 10] on icon at bounding box center [349, 12] width 8 height 8
type input "100"
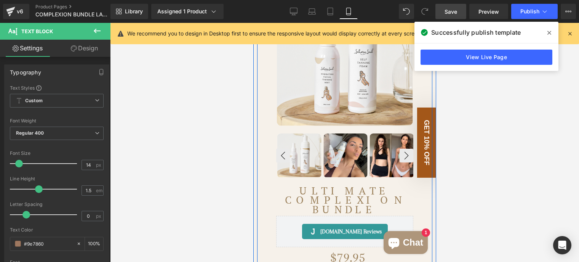
scroll to position [152, 0]
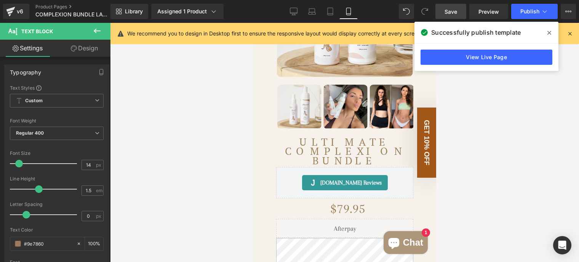
click at [98, 30] on icon at bounding box center [97, 30] width 9 height 9
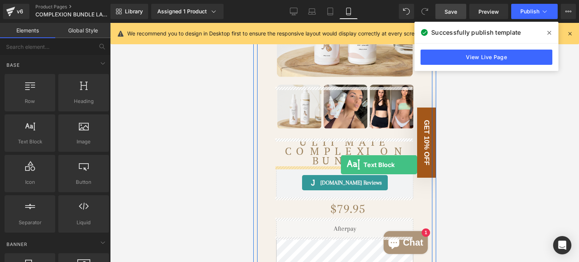
drag, startPoint x: 287, startPoint y: 162, endPoint x: 341, endPoint y: 165, distance: 53.8
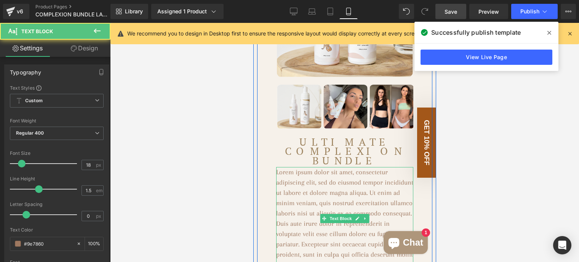
click at [337, 178] on p "Lorem ipsum dolor sit amet, consectetur adipiscing elit, sed do eiusmod tempor …" at bounding box center [344, 218] width 137 height 103
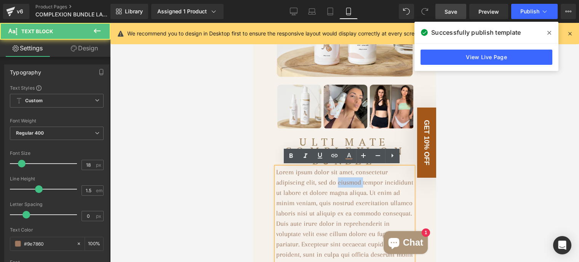
click at [337, 178] on p "Lorem ipsum dolor sit amet, consectetur adipiscing elit, sed do eiusmod tempor …" at bounding box center [344, 218] width 137 height 103
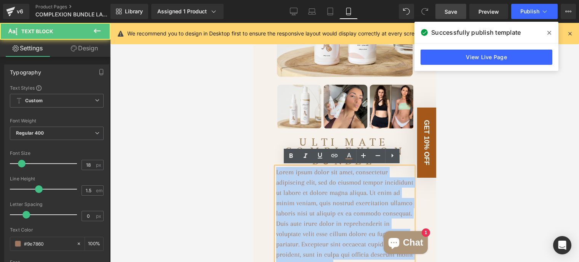
click at [337, 178] on p "Lorem ipsum dolor sit amet, consectetur adipiscing elit, sed do eiusmod tempor …" at bounding box center [344, 218] width 137 height 103
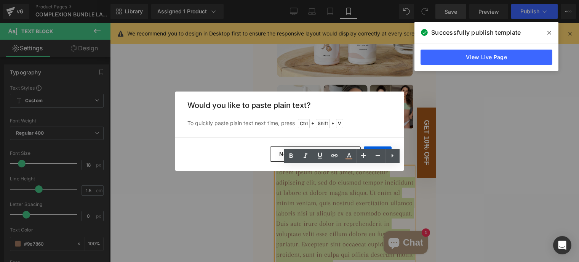
click at [278, 153] on button "No, keep source formatting" at bounding box center [315, 153] width 91 height 15
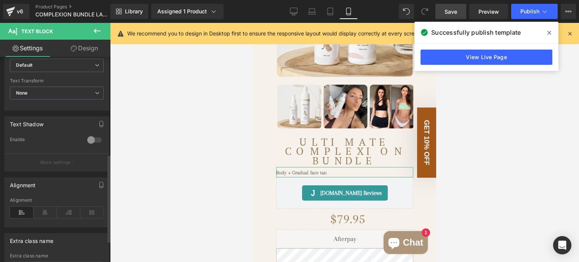
scroll to position [229, 0]
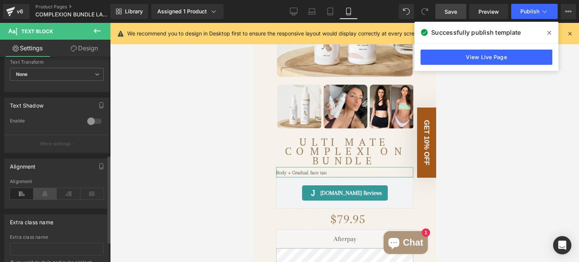
click at [44, 192] on icon at bounding box center [46, 193] width 24 height 11
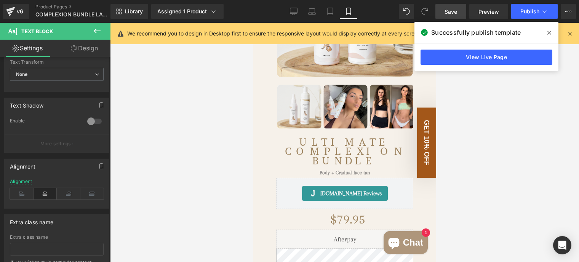
click at [219, 139] on div at bounding box center [344, 142] width 469 height 239
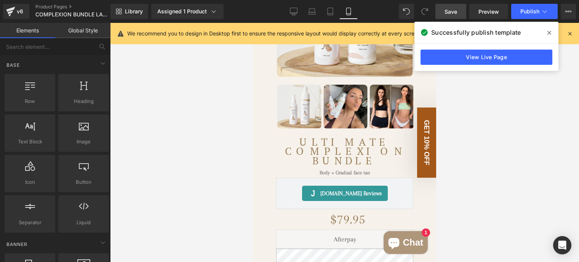
click at [449, 13] on span "Save" at bounding box center [451, 12] width 13 height 8
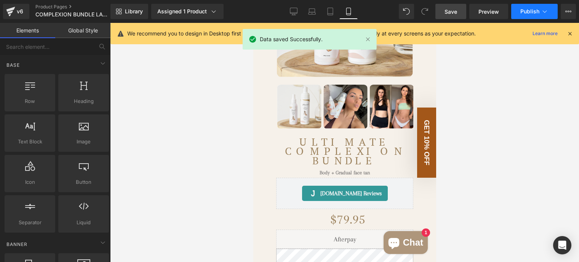
click at [532, 10] on span "Publish" at bounding box center [530, 11] width 19 height 6
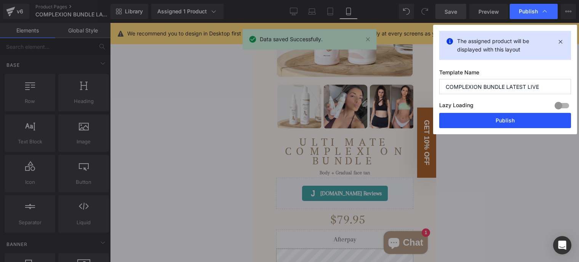
click at [490, 121] on button "Publish" at bounding box center [506, 120] width 132 height 15
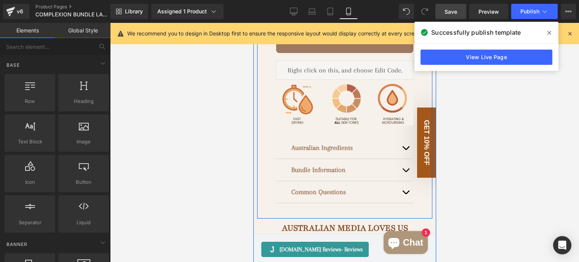
scroll to position [534, 0]
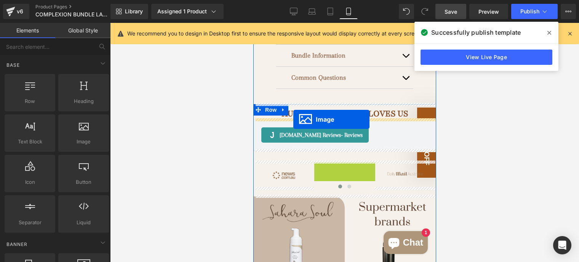
drag, startPoint x: 328, startPoint y: 172, endPoint x: 293, endPoint y: 119, distance: 63.5
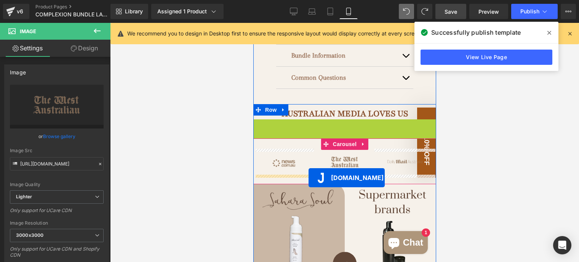
drag, startPoint x: 309, startPoint y: 124, endPoint x: 308, endPoint y: 178, distance: 53.4
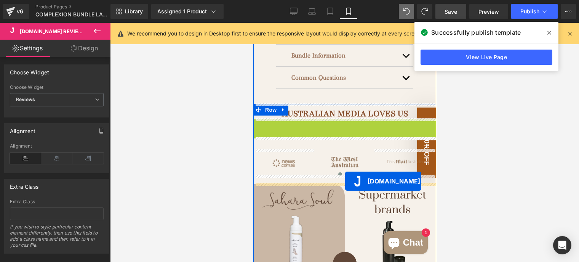
drag, startPoint x: 310, startPoint y: 126, endPoint x: 345, endPoint y: 181, distance: 65.7
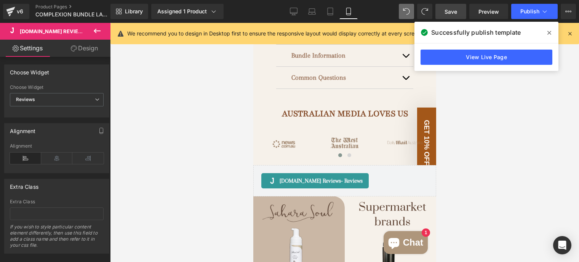
click at [453, 9] on span "Save" at bounding box center [451, 12] width 13 height 8
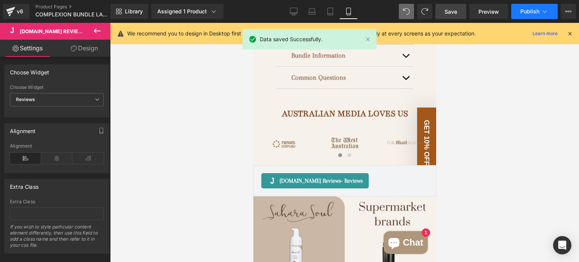
click at [530, 15] on button "Publish" at bounding box center [535, 11] width 47 height 15
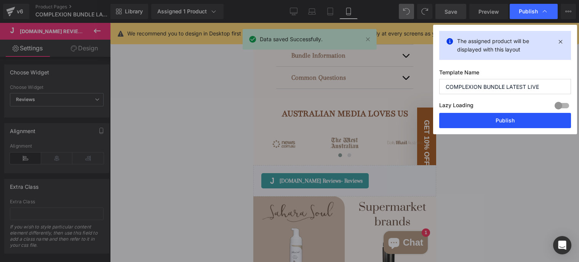
click at [491, 119] on button "Publish" at bounding box center [506, 120] width 132 height 15
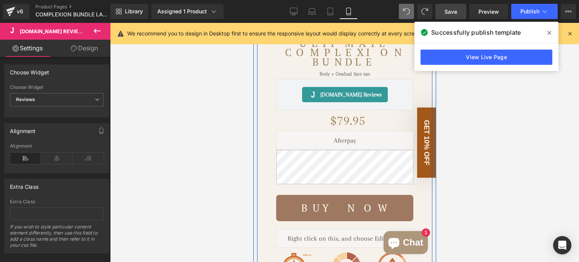
scroll to position [191, 0]
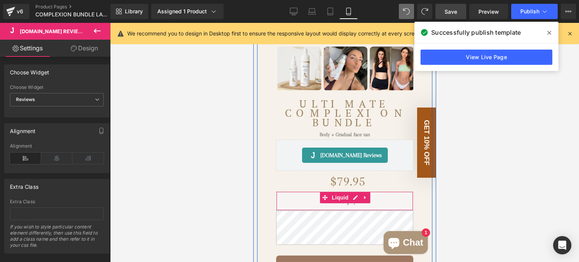
click at [373, 201] on div "Liquid" at bounding box center [344, 200] width 137 height 19
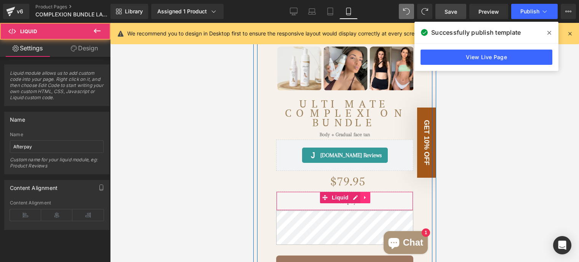
click at [360, 200] on link at bounding box center [365, 197] width 10 height 11
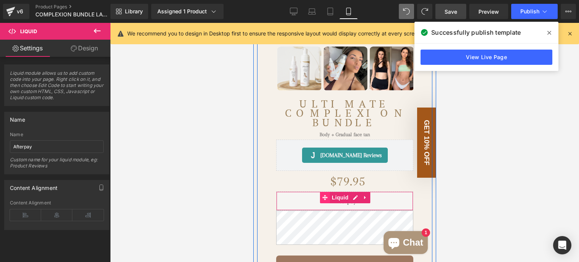
click at [307, 196] on div "Liquid" at bounding box center [344, 200] width 137 height 19
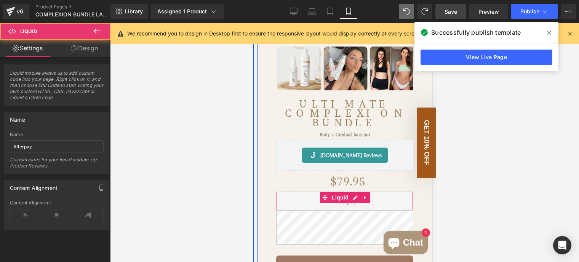
click at [298, 196] on div "Liquid" at bounding box center [344, 200] width 137 height 19
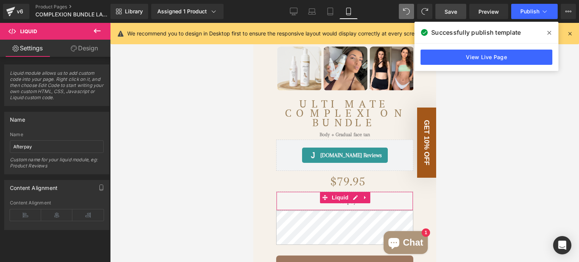
click at [80, 53] on link "Design" at bounding box center [84, 48] width 55 height 17
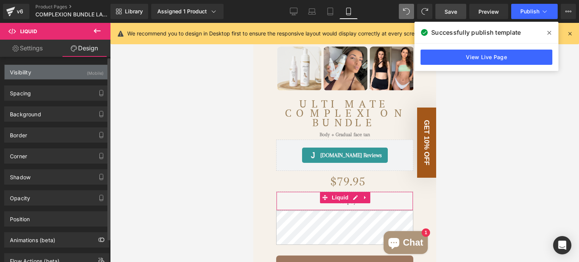
click at [68, 73] on div "Visibility (Mobile)" at bounding box center [57, 72] width 104 height 14
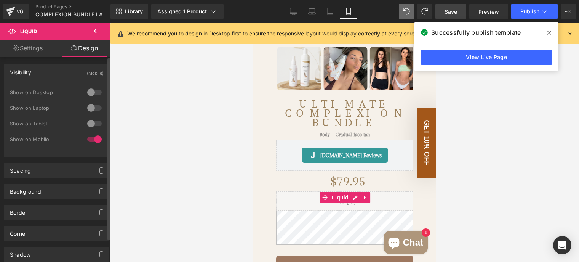
click at [88, 122] on div at bounding box center [94, 123] width 18 height 12
click at [88, 109] on div at bounding box center [94, 108] width 18 height 12
click at [85, 91] on div at bounding box center [94, 92] width 18 height 12
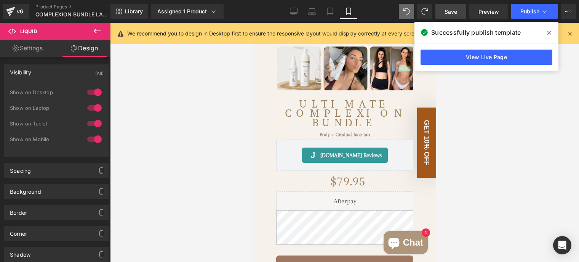
click at [456, 12] on span "Save" at bounding box center [451, 12] width 13 height 8
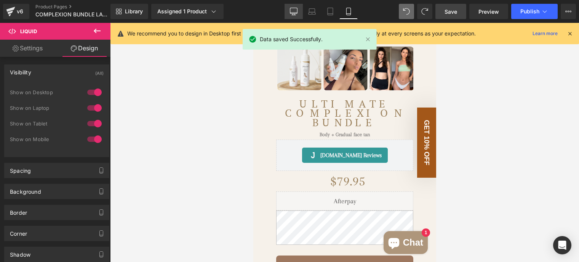
click at [291, 13] on icon at bounding box center [294, 12] width 8 height 8
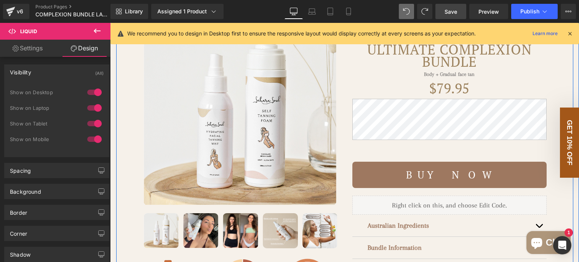
scroll to position [76, 0]
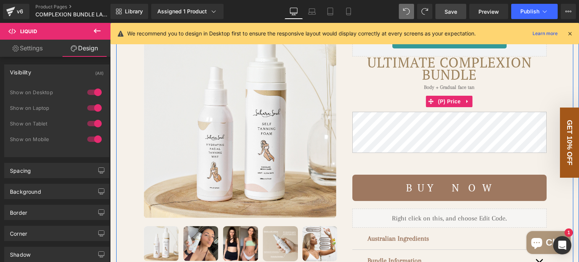
click at [441, 112] on span "$79.95" at bounding box center [450, 101] width 40 height 21
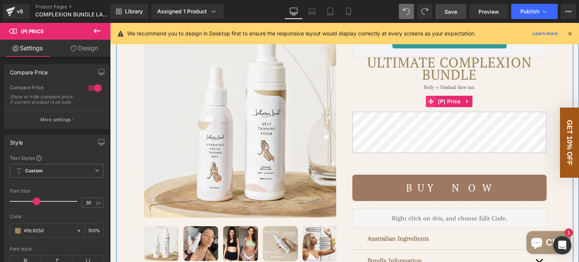
click at [429, 104] on icon at bounding box center [431, 101] width 5 height 5
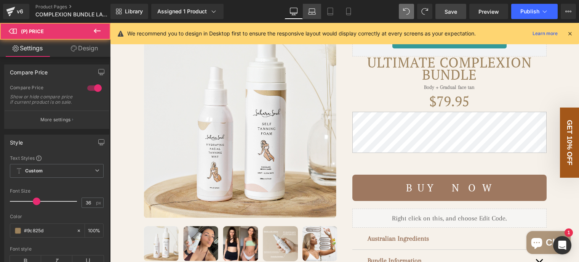
click at [312, 14] on icon at bounding box center [312, 13] width 7 height 2
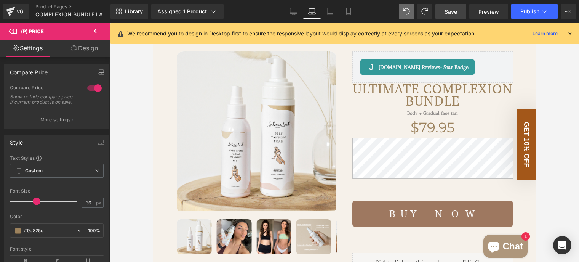
scroll to position [87, 0]
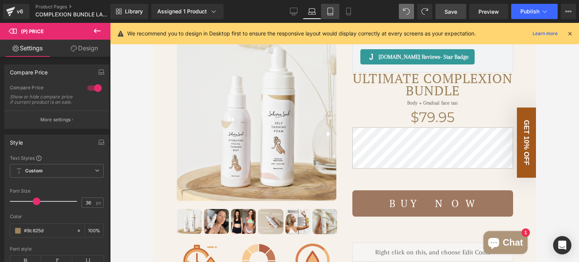
click at [330, 12] on icon at bounding box center [331, 12] width 8 height 8
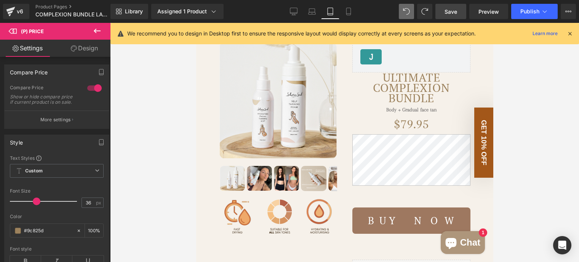
scroll to position [103, 0]
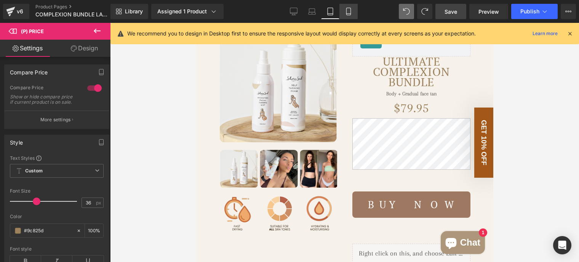
click at [341, 11] on link "Mobile" at bounding box center [349, 11] width 18 height 15
type input "100"
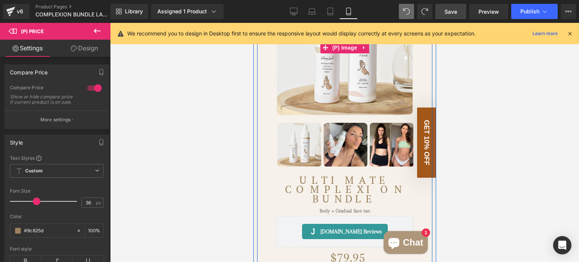
scroll to position [191, 0]
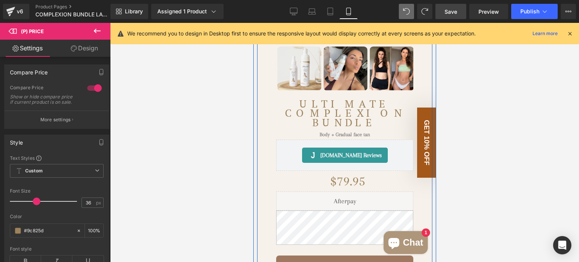
click at [300, 199] on div "Liquid" at bounding box center [344, 200] width 137 height 19
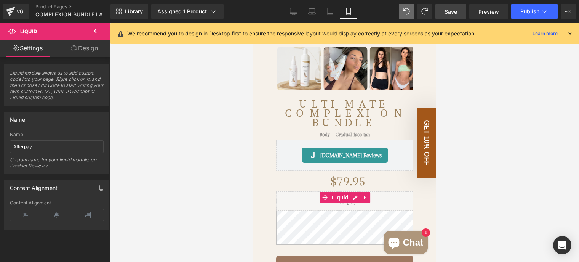
click at [83, 48] on link "Design" at bounding box center [84, 48] width 55 height 17
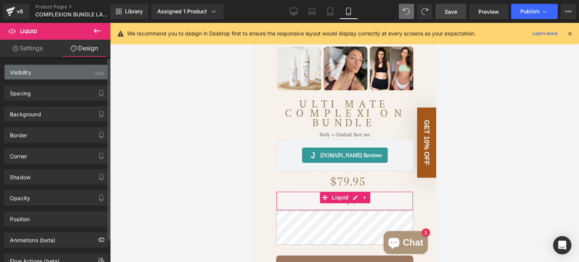
click at [78, 71] on div "Visibility (All)" at bounding box center [57, 72] width 104 height 14
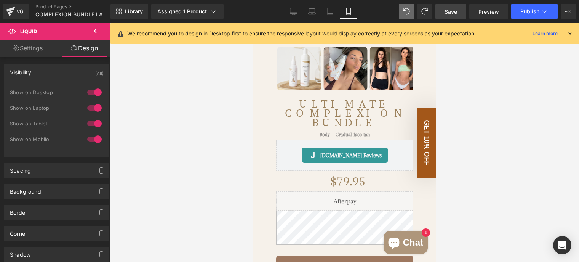
click at [98, 30] on icon at bounding box center [97, 30] width 9 height 9
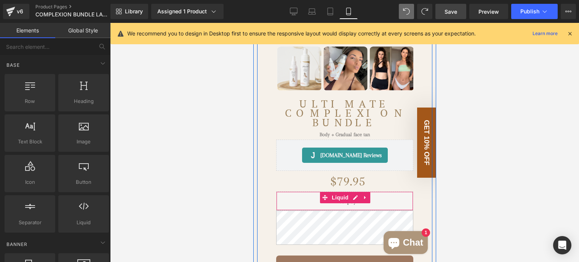
click at [307, 198] on div "Liquid" at bounding box center [344, 200] width 137 height 19
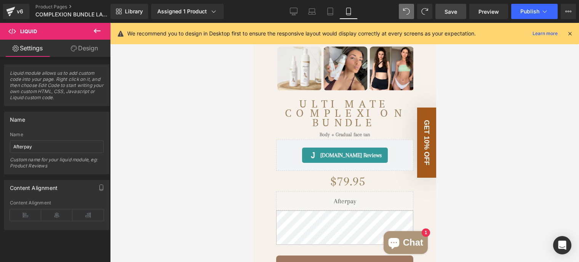
click at [67, 30] on span "Liquid" at bounding box center [46, 31] width 76 height 17
click at [25, 30] on span "Liquid" at bounding box center [28, 31] width 17 height 6
click at [96, 29] on icon at bounding box center [97, 30] width 9 height 9
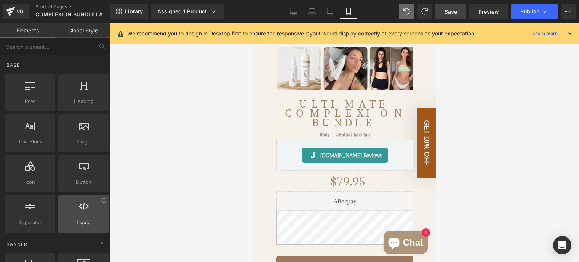
click at [87, 205] on div at bounding box center [84, 209] width 46 height 17
click at [96, 217] on div at bounding box center [84, 209] width 46 height 17
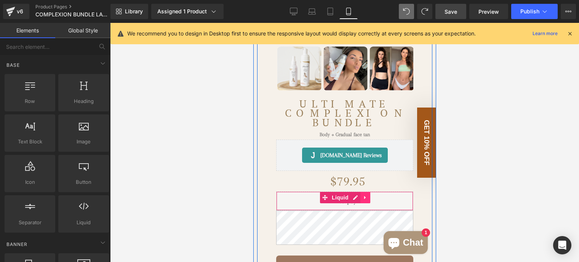
click at [363, 196] on icon at bounding box center [365, 198] width 5 height 6
click at [358, 196] on icon at bounding box center [360, 197] width 5 height 5
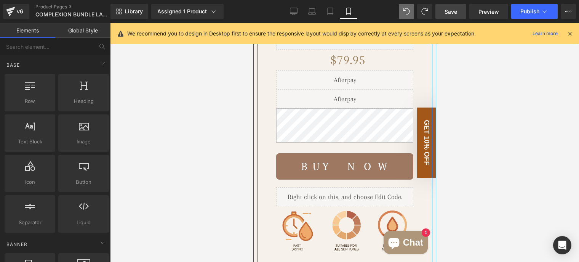
scroll to position [271, 0]
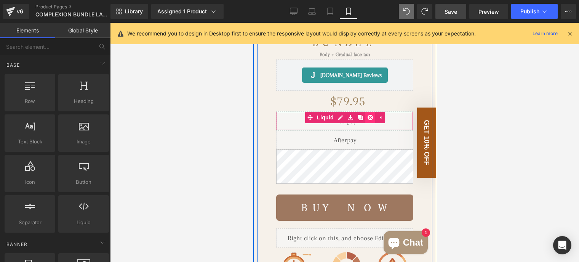
click at [368, 117] on icon at bounding box center [370, 117] width 5 height 5
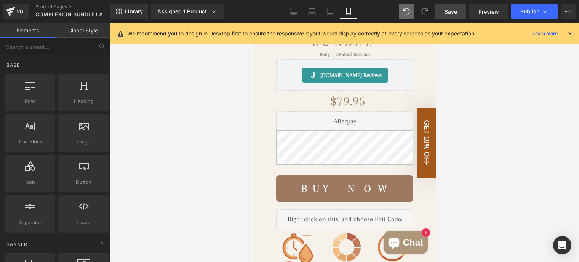
click at [449, 9] on span "Save" at bounding box center [451, 12] width 13 height 8
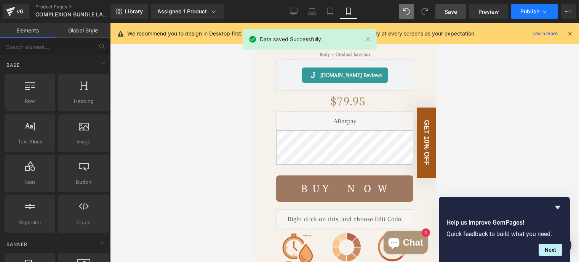
click at [529, 15] on button "Publish" at bounding box center [535, 11] width 47 height 15
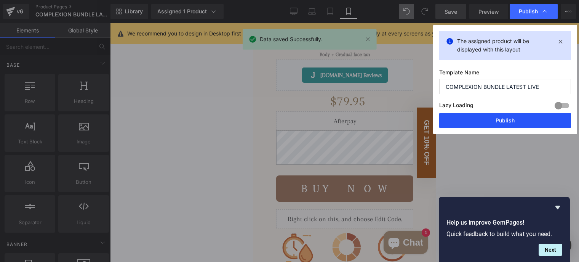
click at [507, 122] on button "Publish" at bounding box center [506, 120] width 132 height 15
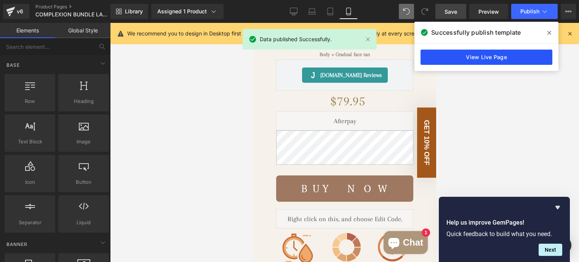
click at [485, 58] on link "View Live Page" at bounding box center [487, 57] width 132 height 15
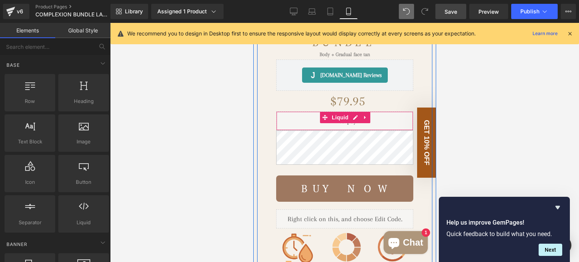
click at [300, 119] on div "Liquid" at bounding box center [344, 120] width 137 height 19
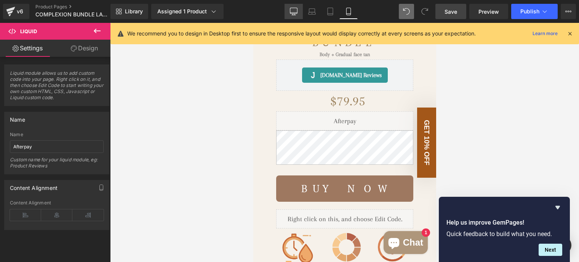
click at [292, 10] on icon at bounding box center [294, 12] width 8 height 8
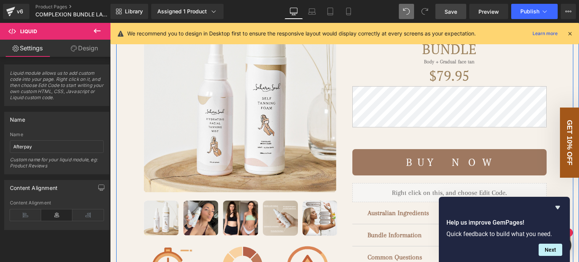
scroll to position [114, 0]
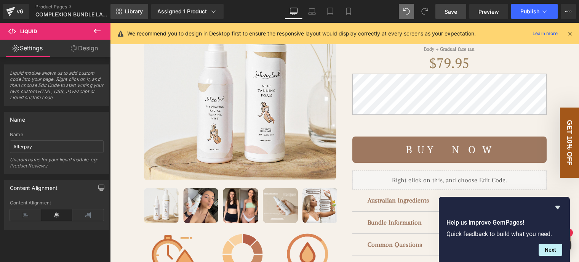
click at [118, 13] on icon at bounding box center [117, 13] width 3 height 3
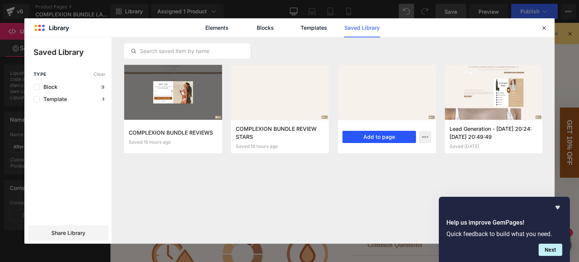
click at [372, 138] on button "Add to page" at bounding box center [380, 137] width 74 height 12
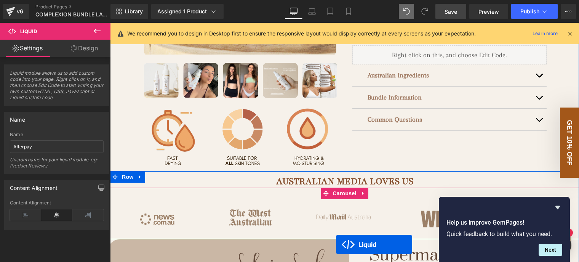
scroll to position [87, 0]
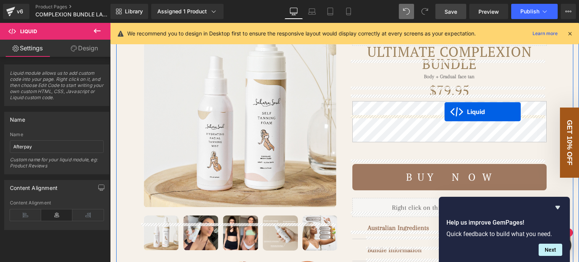
drag, startPoint x: 319, startPoint y: 65, endPoint x: 445, endPoint y: 112, distance: 134.5
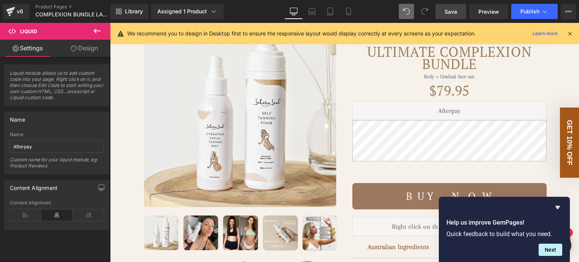
drag, startPoint x: 455, startPoint y: 10, endPoint x: 346, endPoint y: 50, distance: 116.2
click at [455, 10] on span "Save" at bounding box center [451, 12] width 13 height 8
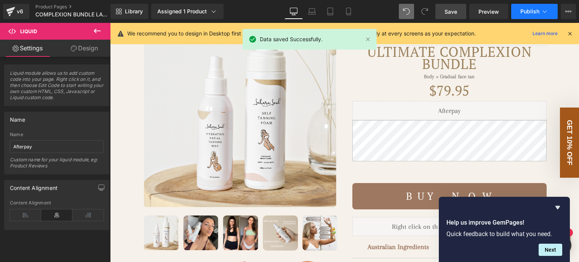
click at [519, 14] on button "Publish" at bounding box center [535, 11] width 47 height 15
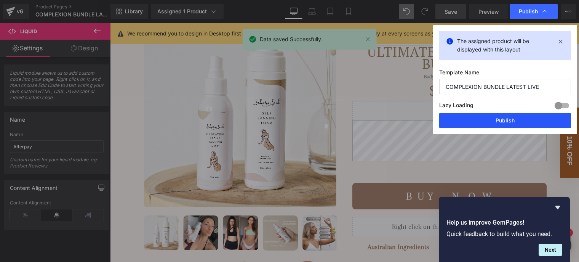
click at [504, 119] on button "Publish" at bounding box center [506, 120] width 132 height 15
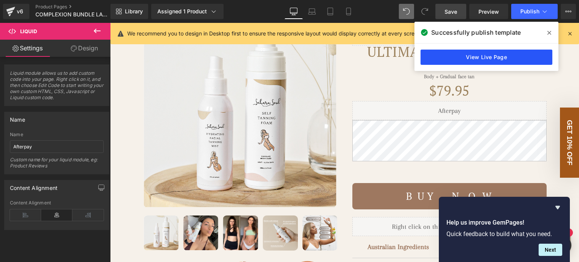
click at [493, 55] on link "View Live Page" at bounding box center [487, 57] width 132 height 15
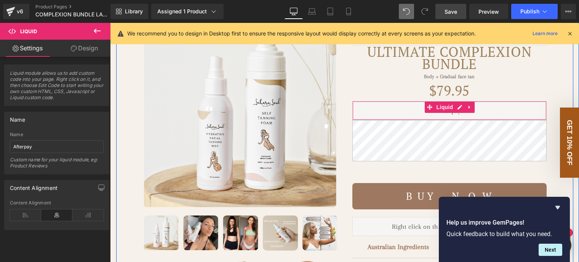
click at [369, 120] on div "Liquid" at bounding box center [450, 110] width 194 height 19
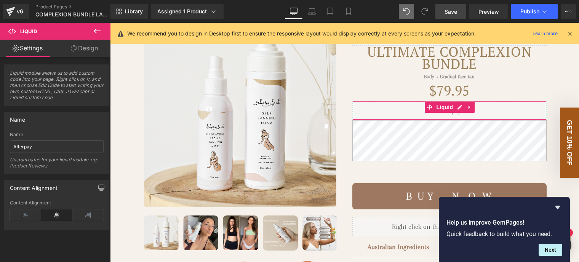
click at [94, 48] on link "Design" at bounding box center [84, 48] width 55 height 17
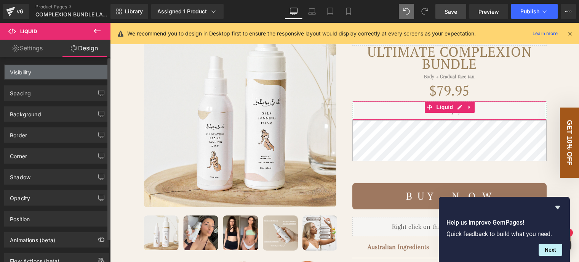
click at [83, 71] on div "Visibility" at bounding box center [57, 72] width 104 height 14
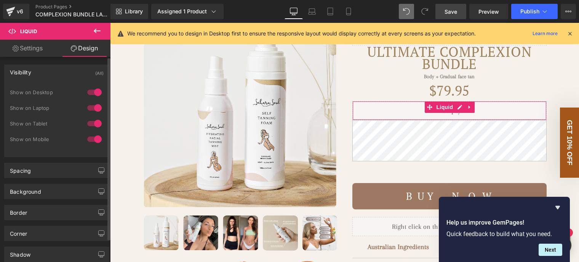
click at [96, 122] on div at bounding box center [94, 123] width 18 height 12
click at [93, 107] on div at bounding box center [94, 108] width 18 height 12
click at [94, 93] on div at bounding box center [94, 92] width 18 height 12
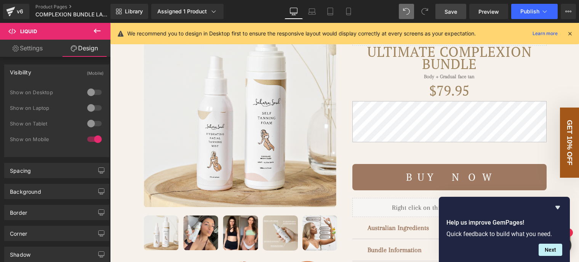
click at [454, 12] on span "Save" at bounding box center [451, 12] width 13 height 8
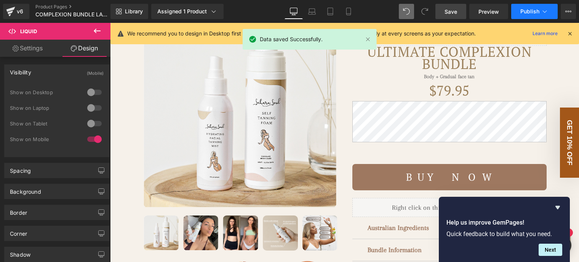
click at [520, 13] on button "Publish" at bounding box center [535, 11] width 47 height 15
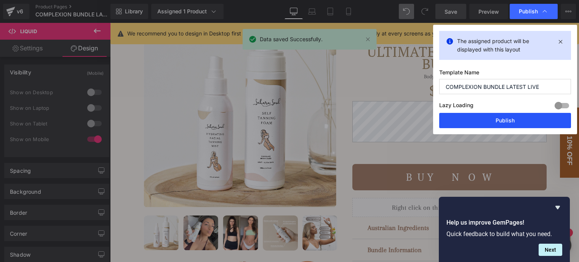
click at [504, 116] on button "Publish" at bounding box center [506, 120] width 132 height 15
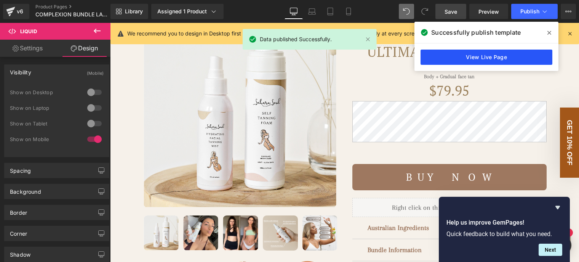
click at [492, 53] on link "View Live Page" at bounding box center [487, 57] width 132 height 15
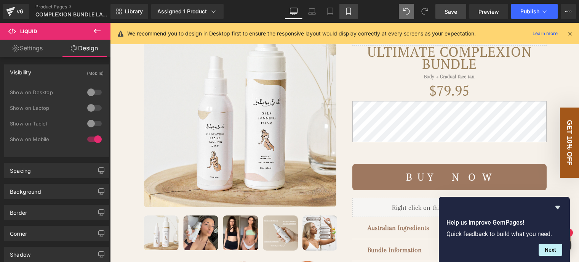
click at [348, 9] on icon at bounding box center [349, 12] width 8 height 8
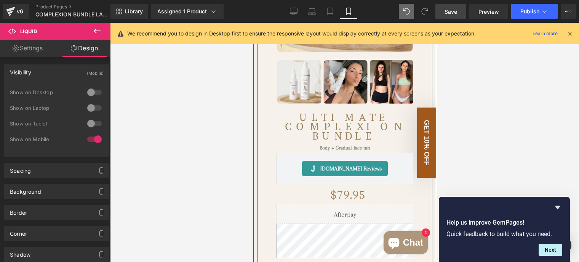
scroll to position [191, 0]
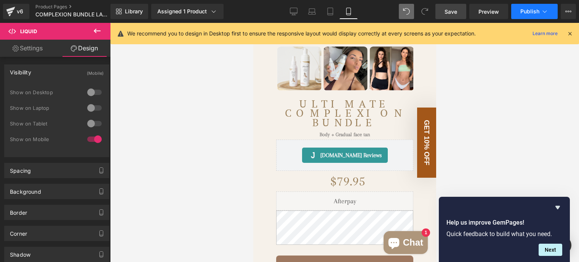
click at [520, 8] on button "Publish" at bounding box center [535, 11] width 47 height 15
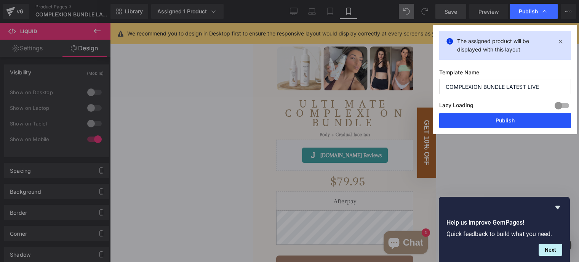
click at [502, 122] on button "Publish" at bounding box center [506, 120] width 132 height 15
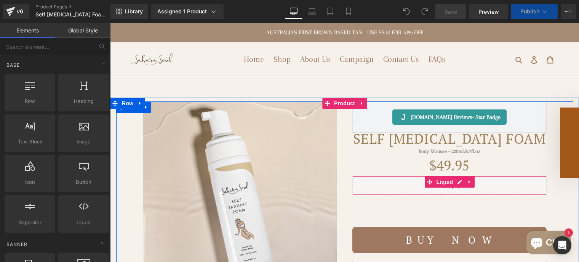
click at [376, 195] on div "Liquid" at bounding box center [450, 185] width 194 height 19
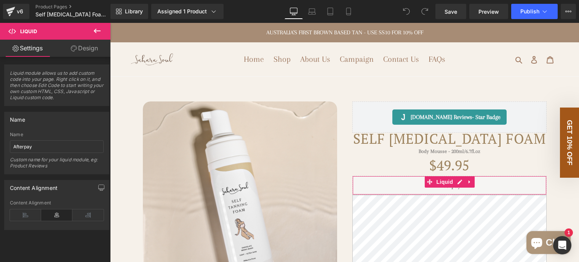
click at [87, 46] on link "Design" at bounding box center [84, 48] width 55 height 17
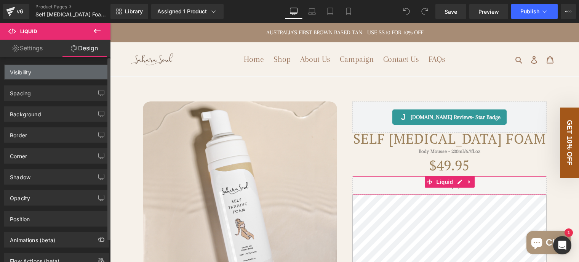
click at [71, 72] on div "Visibility" at bounding box center [57, 72] width 104 height 14
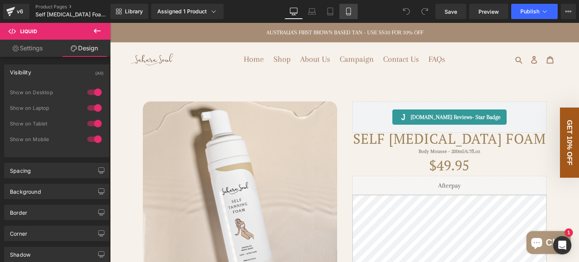
click at [353, 9] on link "Mobile" at bounding box center [349, 11] width 18 height 15
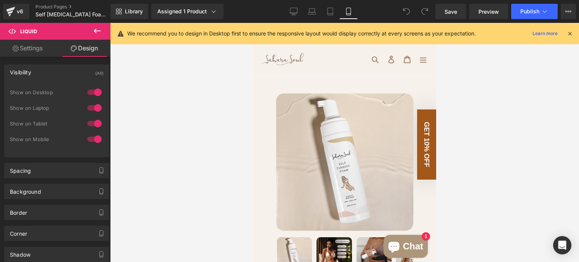
scroll to position [256, 0]
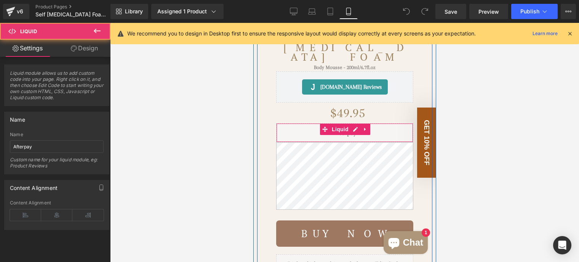
click at [294, 124] on div "Liquid" at bounding box center [344, 132] width 137 height 19
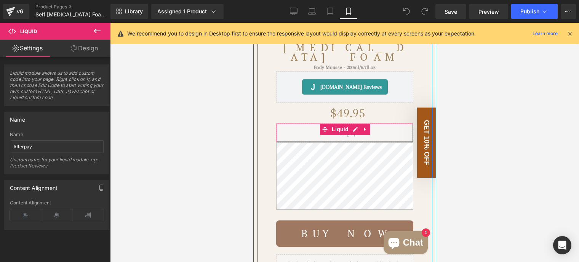
click at [375, 124] on div "Liquid" at bounding box center [344, 132] width 137 height 19
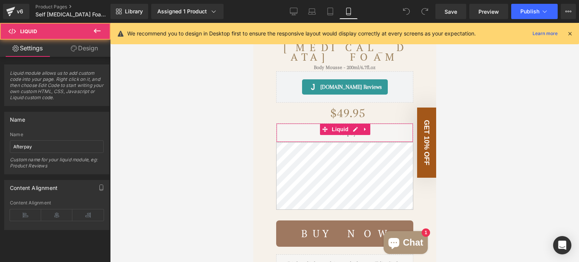
click at [92, 48] on link "Design" at bounding box center [84, 48] width 55 height 17
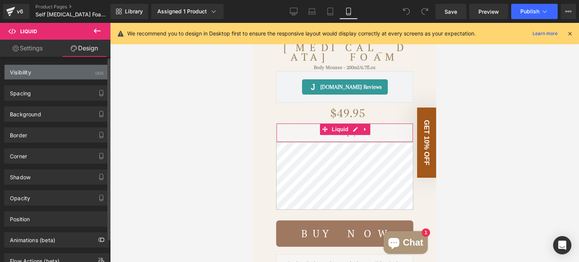
click at [83, 73] on div "Visibility (All)" at bounding box center [57, 72] width 104 height 14
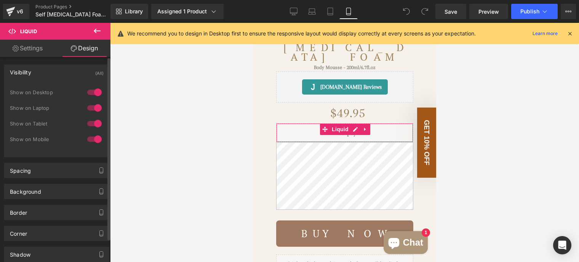
click at [83, 73] on div "Visibility (All)" at bounding box center [57, 72] width 104 height 14
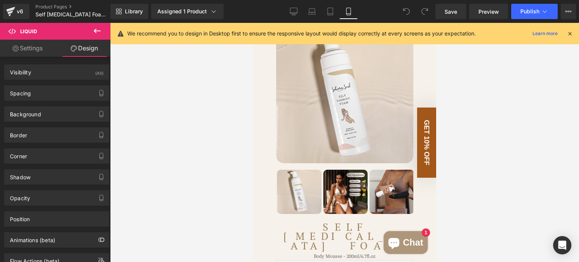
scroll to position [114, 0]
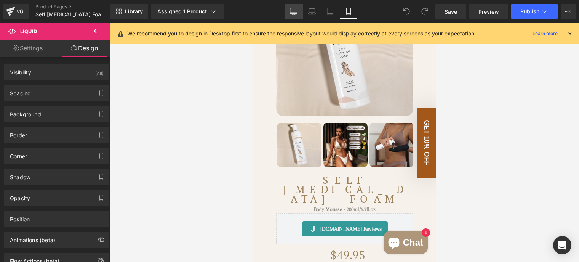
click at [294, 13] on icon at bounding box center [294, 11] width 7 height 6
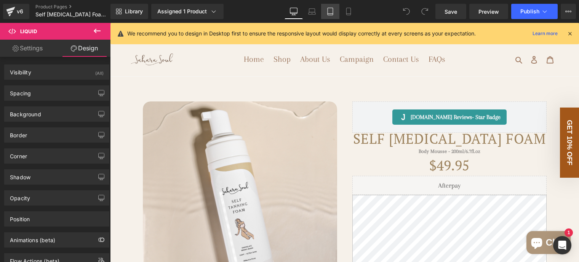
click at [327, 13] on icon at bounding box center [331, 12] width 8 height 8
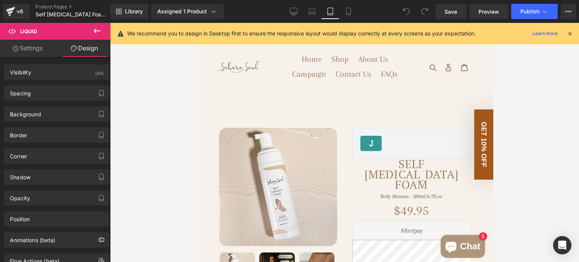
scroll to position [29, 0]
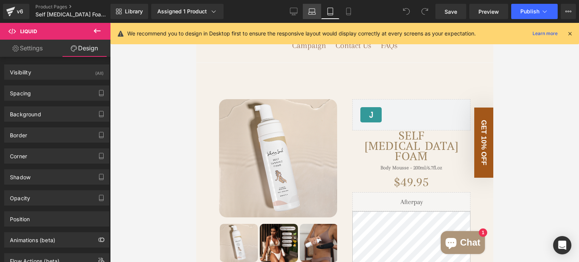
click at [315, 10] on icon at bounding box center [312, 12] width 8 height 8
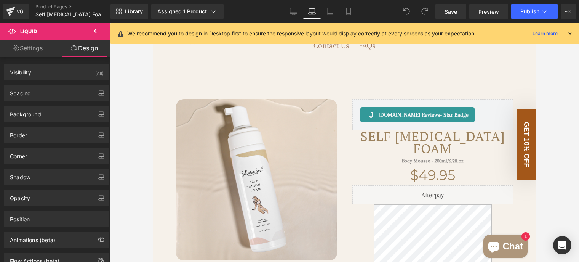
scroll to position [20, 0]
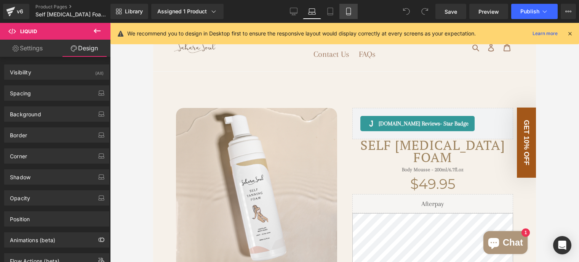
click at [347, 8] on icon at bounding box center [349, 11] width 4 height 7
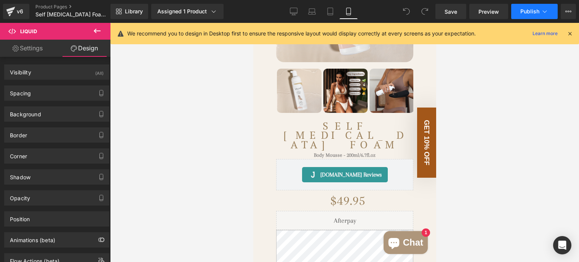
click at [522, 13] on span "Publish" at bounding box center [530, 11] width 19 height 6
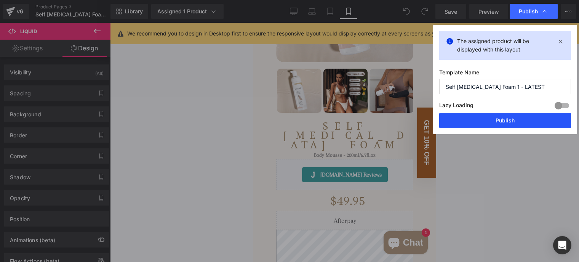
click at [525, 121] on button "Publish" at bounding box center [506, 120] width 132 height 15
